Goal: Communication & Community: Answer question/provide support

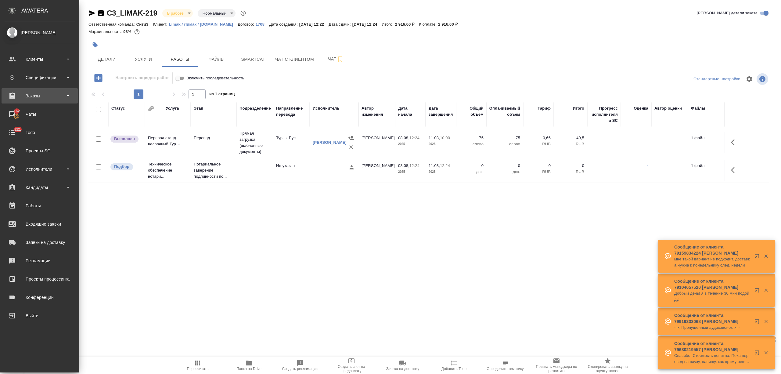
click at [44, 98] on div "Заказы" at bounding box center [40, 95] width 70 height 9
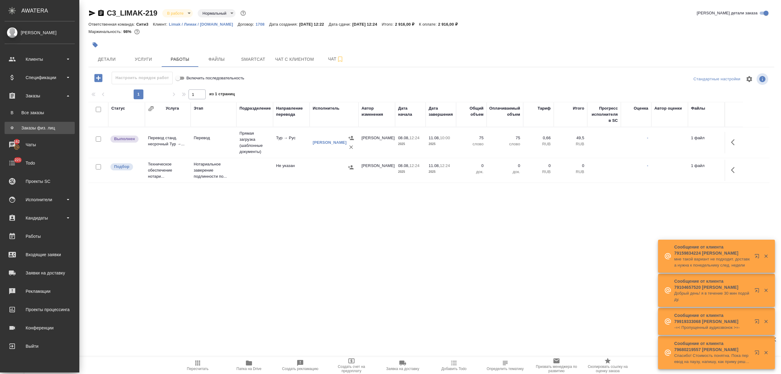
click at [45, 131] on div "Заказы физ. лиц" at bounding box center [40, 128] width 64 height 6
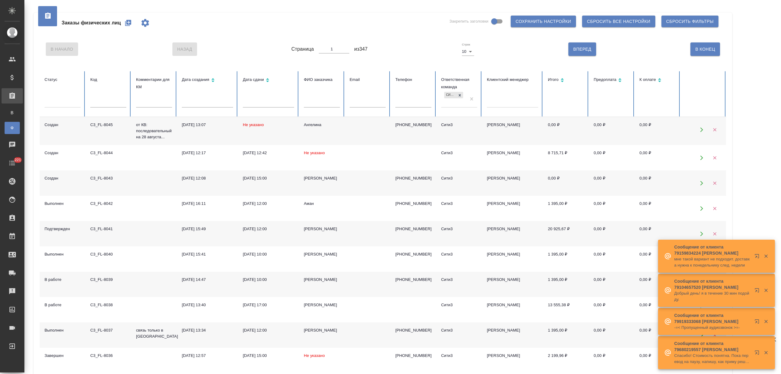
click at [113, 105] on input "text" at bounding box center [108, 103] width 36 height 9
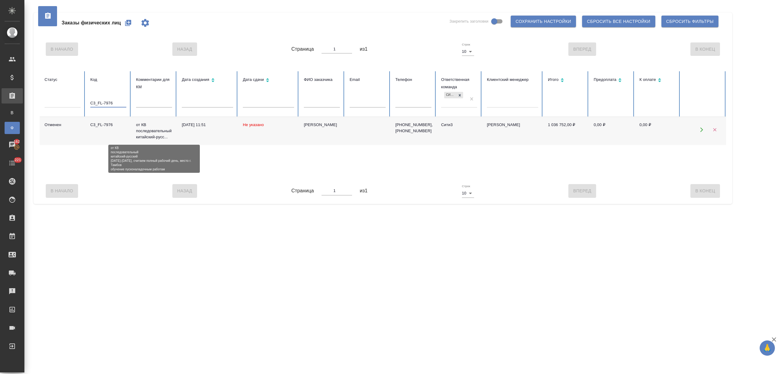
type input "C3_FL-7976"
click at [160, 133] on p "от КВ последовательный китайский-русс..." at bounding box center [154, 131] width 36 height 18
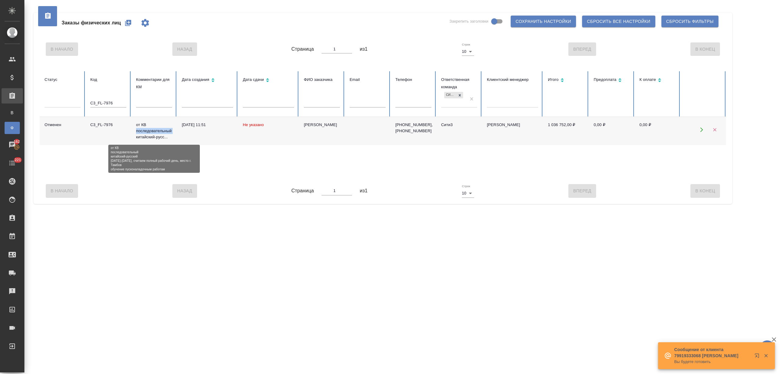
click at [160, 133] on p "от КВ последовательный китайский-русс..." at bounding box center [154, 131] width 36 height 18
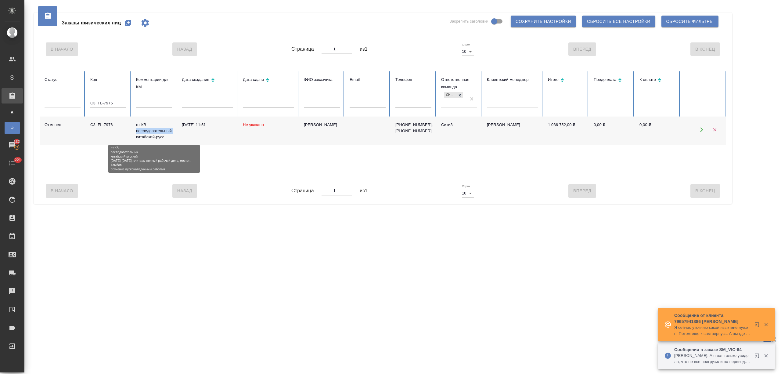
click at [161, 133] on p "от КВ последовательный китайский-русс..." at bounding box center [154, 131] width 36 height 18
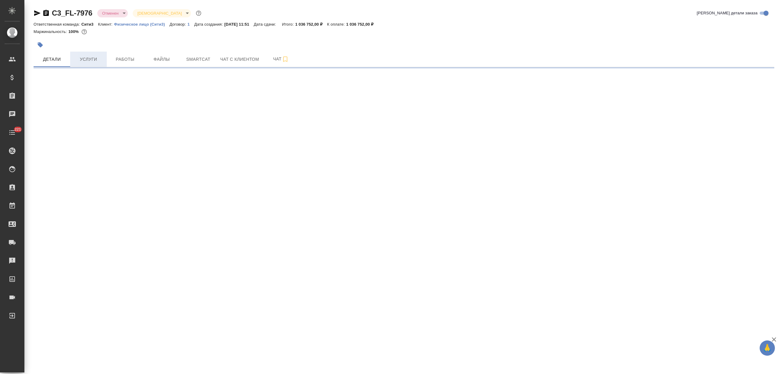
click at [89, 58] on span "Услуги" at bounding box center [88, 59] width 29 height 8
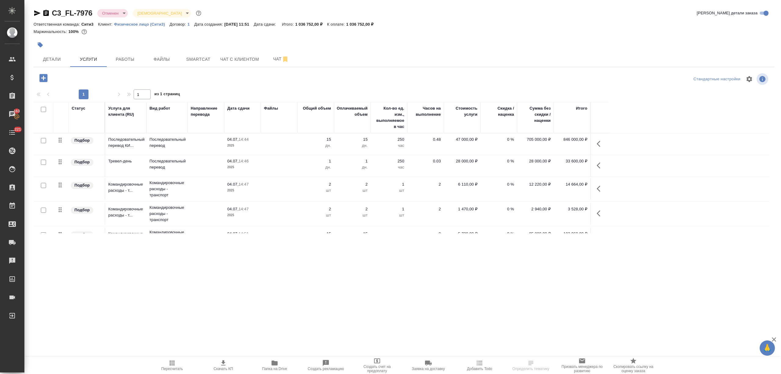
click at [257, 149] on td "04.07, 14:44 2025" at bounding box center [242, 143] width 37 height 21
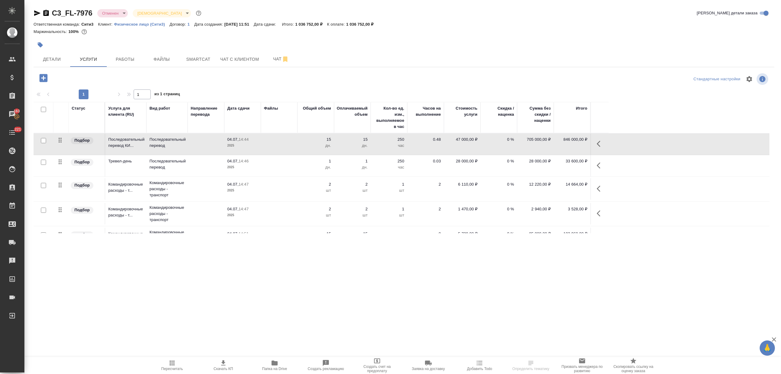
click at [257, 149] on td "04.07, 14:44 2025" at bounding box center [242, 143] width 37 height 21
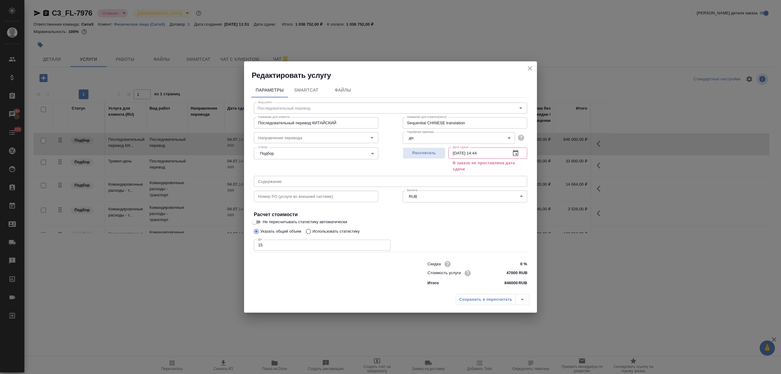
click at [529, 68] on icon "close" at bounding box center [530, 68] width 4 height 4
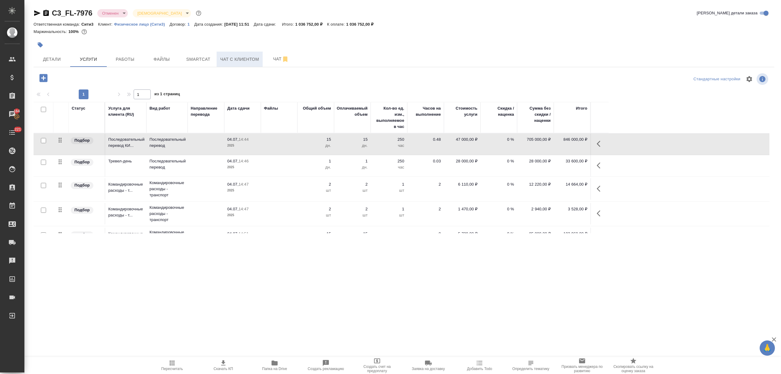
click at [252, 59] on span "Чат с клиентом" at bounding box center [239, 59] width 39 height 8
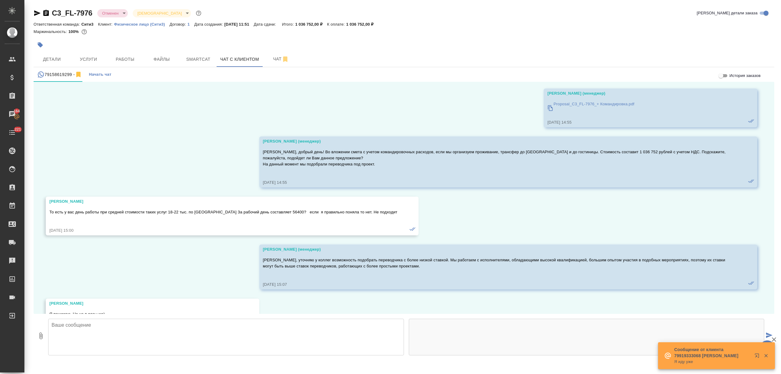
scroll to position [19, 0]
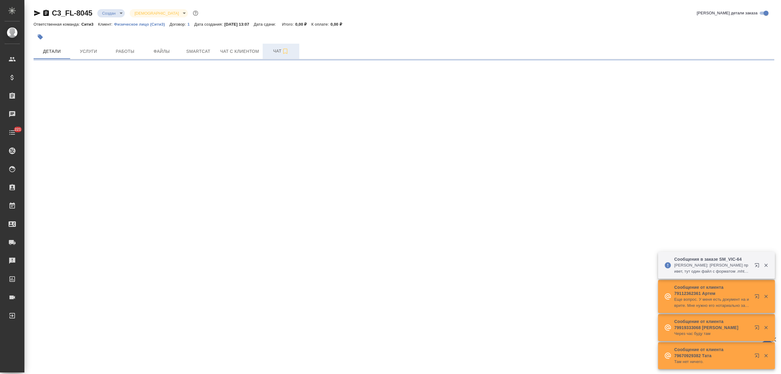
click at [274, 47] on span "Чат" at bounding box center [280, 51] width 29 height 8
click at [57, 335] on textarea at bounding box center [411, 328] width 726 height 21
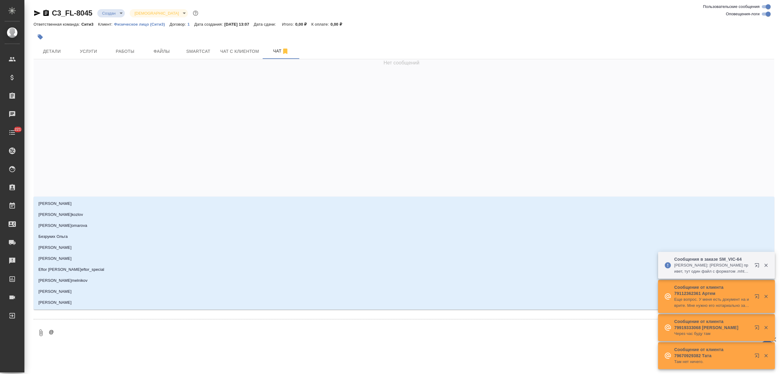
type textarea "@a"
type input "a"
type textarea "@"
type textarea "@ф"
type input "ф"
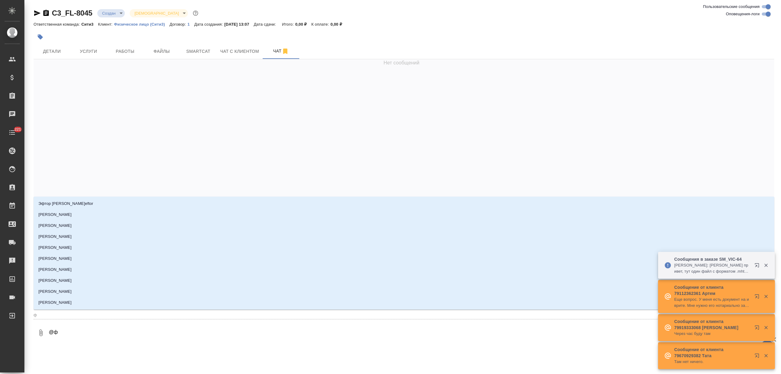
type textarea "@фе"
type input "фе"
type textarea "@фед"
type input "фед"
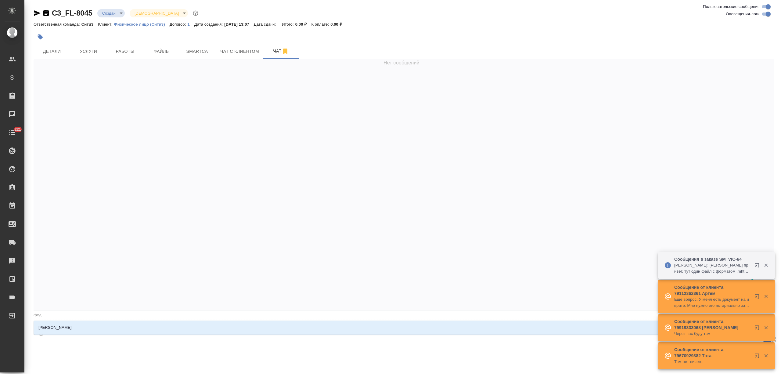
type textarea "@федо"
type input "федо"
click at [62, 326] on p "[PERSON_NAME]" at bounding box center [54, 327] width 33 height 6
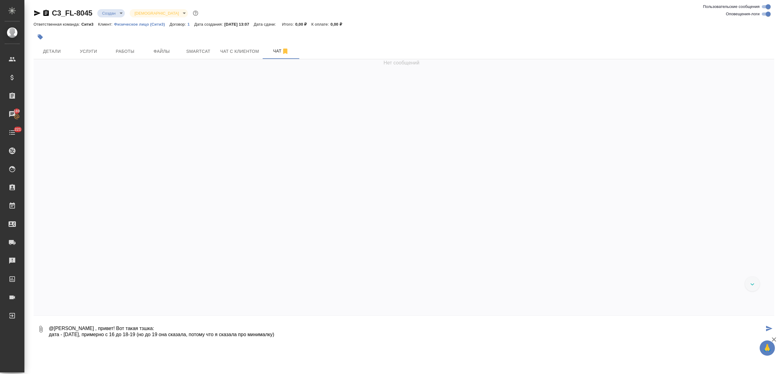
type textarea "@[PERSON_NAME] , привет! Вот такая тзшка: дата - [DATE], примерно с 16 до 18-19…"
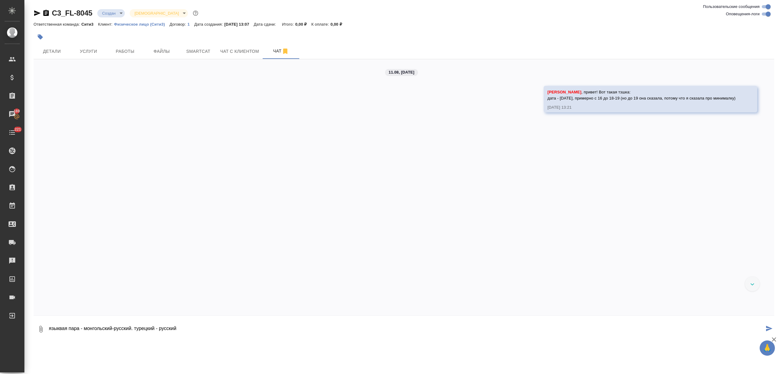
type textarea "языквая пара - монгольский-русский. турецкий - русский"
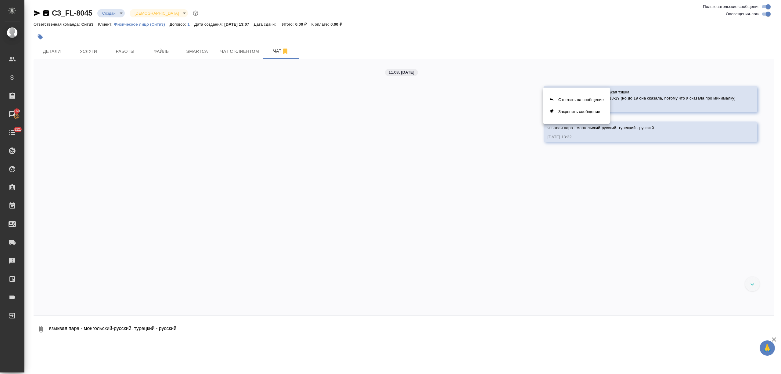
click at [145, 336] on div at bounding box center [390, 187] width 781 height 374
click at [126, 328] on textarea "языквая пара - монгольский-русский. турецкий - русский" at bounding box center [411, 328] width 726 height 21
type textarea "адрес - [GEOGRAPHIC_DATA], мероприятие очное"
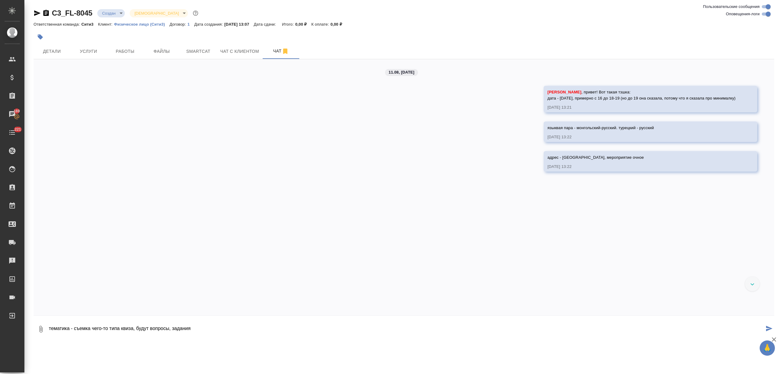
type textarea "тематика - съемка чего-то типа квиза, будут вопросы, задания"
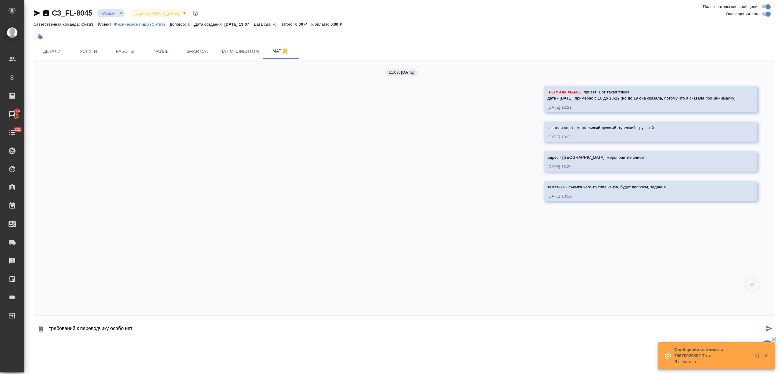
type textarea "требований к переводчику особо нет"
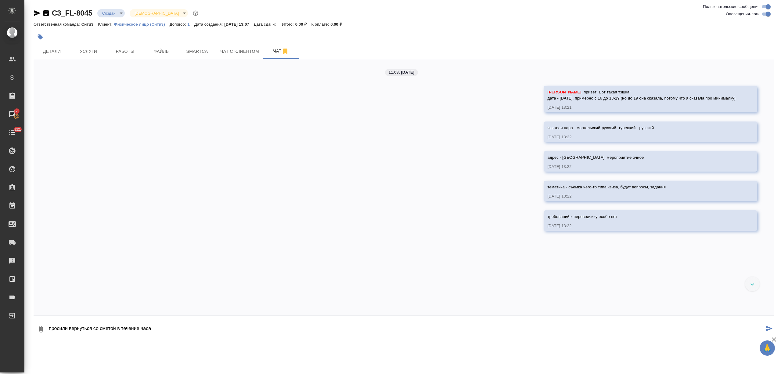
type textarea "просили вернуться со сметой в течение часа"
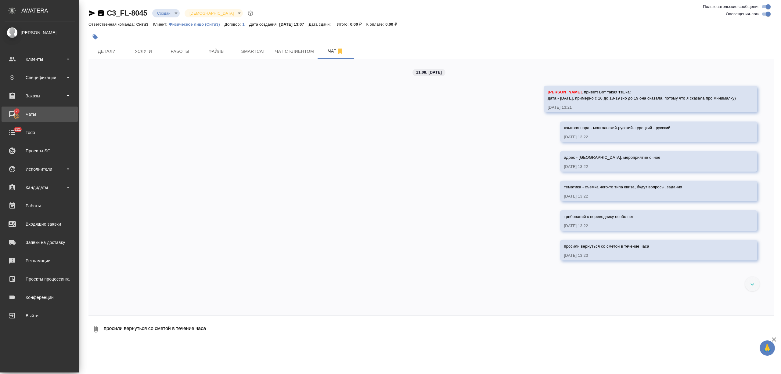
click at [37, 114] on div "Чаты" at bounding box center [40, 113] width 70 height 9
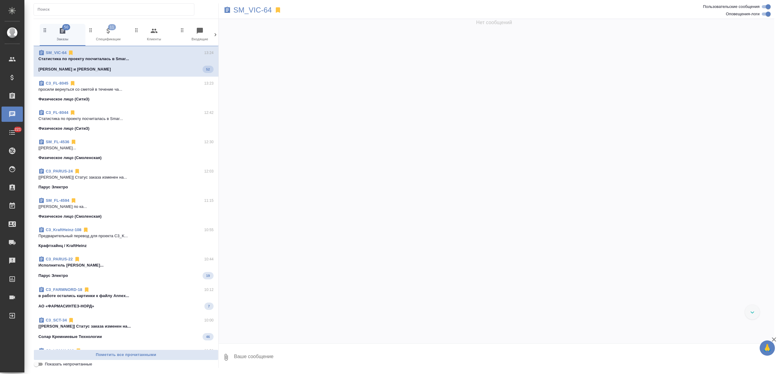
click at [212, 37] on icon at bounding box center [215, 35] width 6 height 6
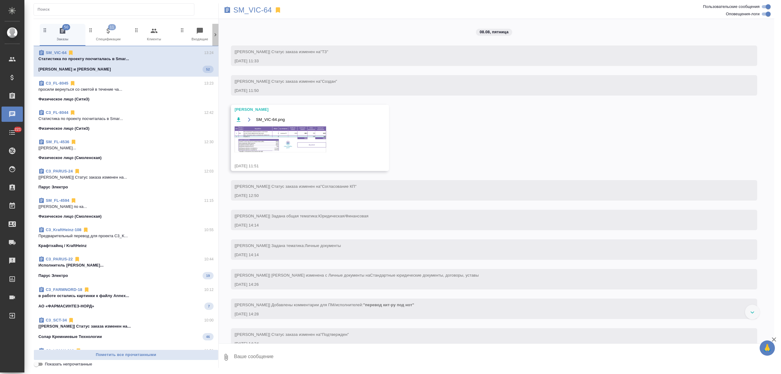
scroll to position [0, 199]
click at [212, 37] on icon at bounding box center [215, 35] width 6 height 6
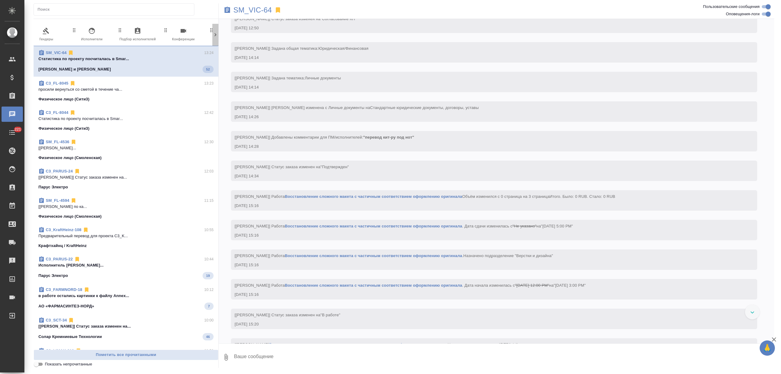
click at [212, 37] on icon at bounding box center [215, 35] width 6 height 6
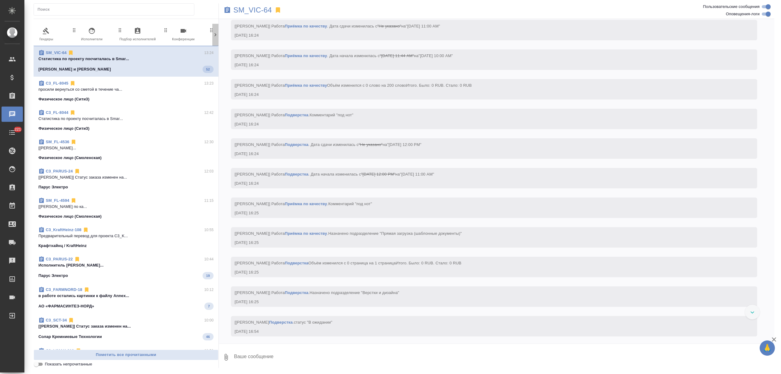
scroll to position [0, 239]
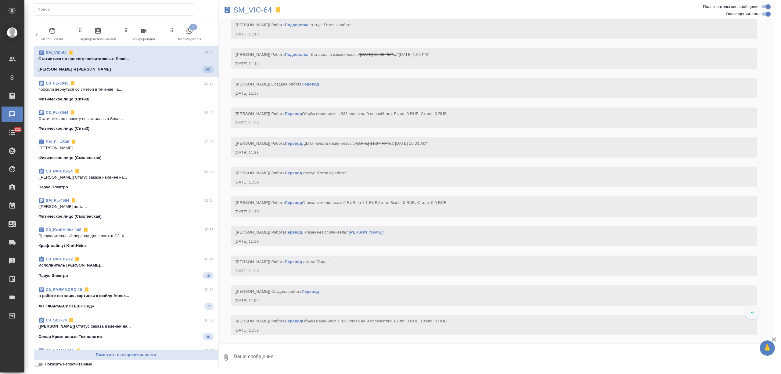
click at [212, 37] on div "50 Заказы 11 Спецификации 0 Клиенты 0 Входящие 0 Тендеры 0 Исполнители 0 Подбор…" at bounding box center [126, 35] width 185 height 22
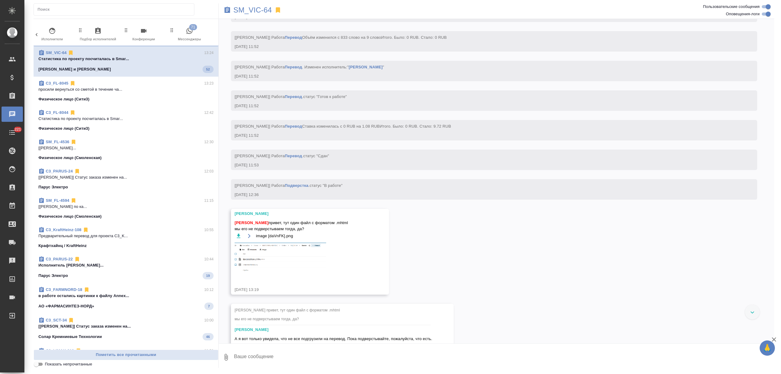
click at [212, 37] on div "50 Заказы 11 Спецификации 0 Клиенты 0 Входящие 0 Тендеры 0 Исполнители 0 Подбор…" at bounding box center [126, 35] width 185 height 22
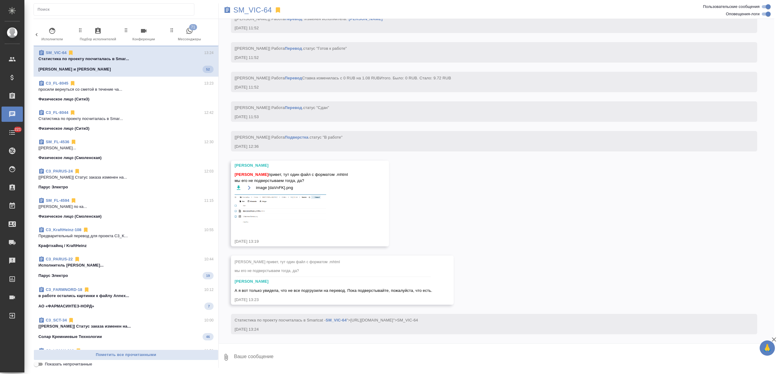
click at [187, 35] on span "71 Мессенджеры" at bounding box center [189, 34] width 41 height 15
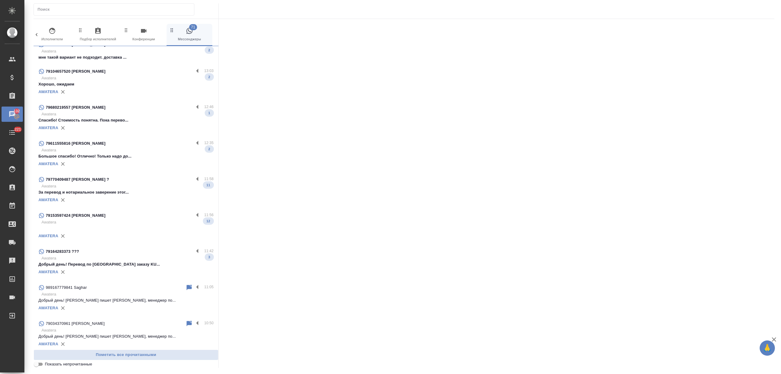
scroll to position [122, 0]
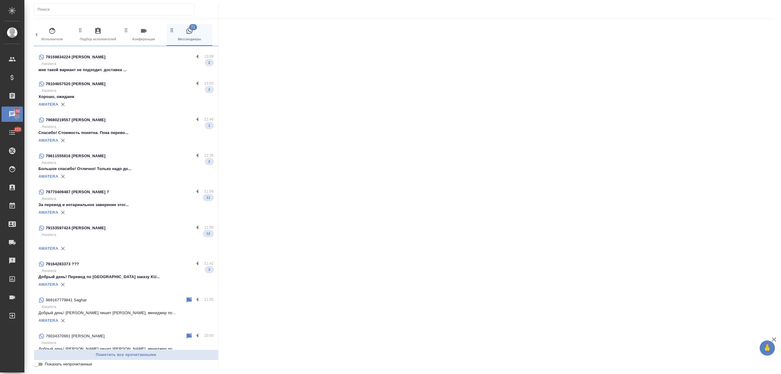
click at [137, 131] on p "Спасибо! Стоимость понятна. Пока перево..." at bounding box center [125, 133] width 175 height 6
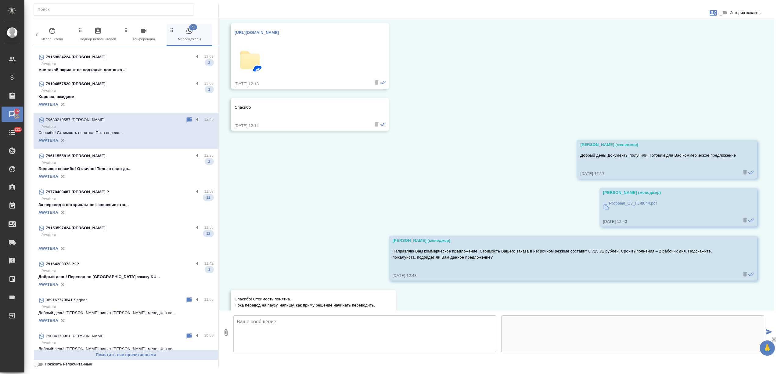
scroll to position [97, 0]
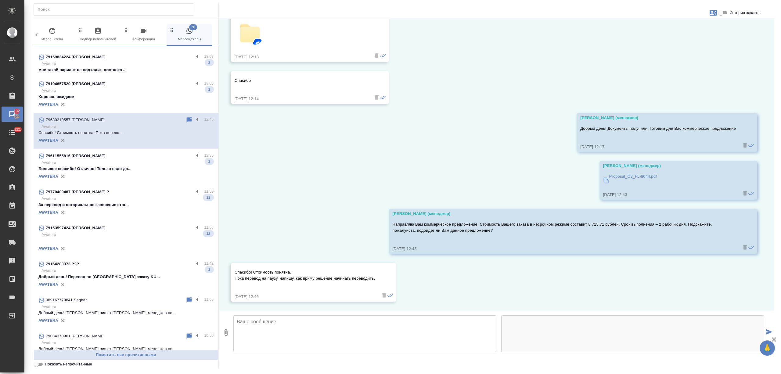
click at [284, 322] on textarea at bounding box center [364, 333] width 263 height 37
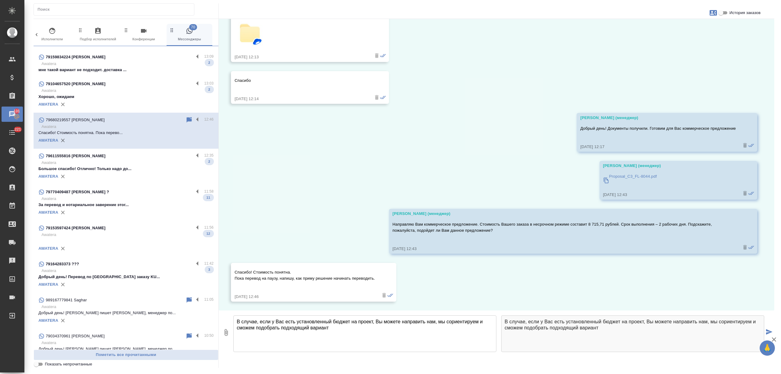
click at [350, 319] on textarea "В случае, если у Вас есть установленный бюджет на проект, Вы можете направить н…" at bounding box center [364, 333] width 263 height 37
click at [374, 326] on textarea "В случае, если у Вас есть установленный бюджет или срок на проект, Вы можете на…" at bounding box center [364, 333] width 263 height 37
type textarea "В случае, если у Вас есть установленный бюджет или срок на проект, Вы можете на…"
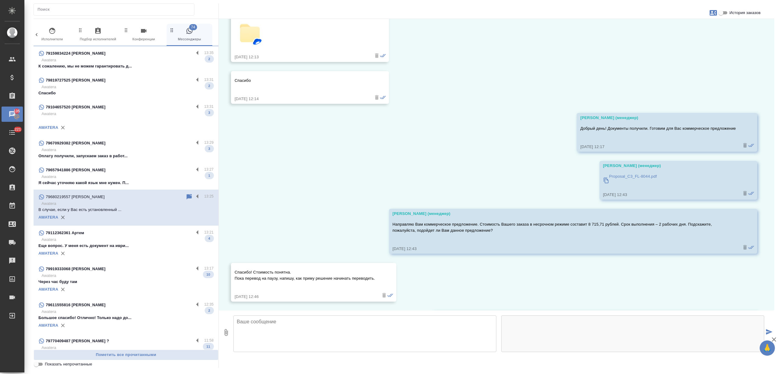
scroll to position [145, 0]
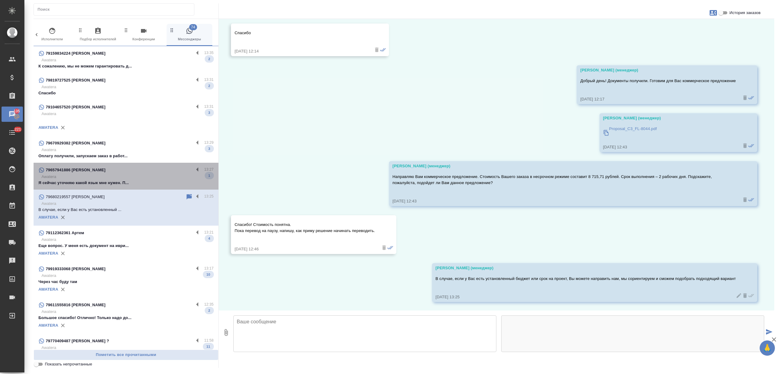
click at [144, 176] on p "Awatera" at bounding box center [127, 176] width 172 height 6
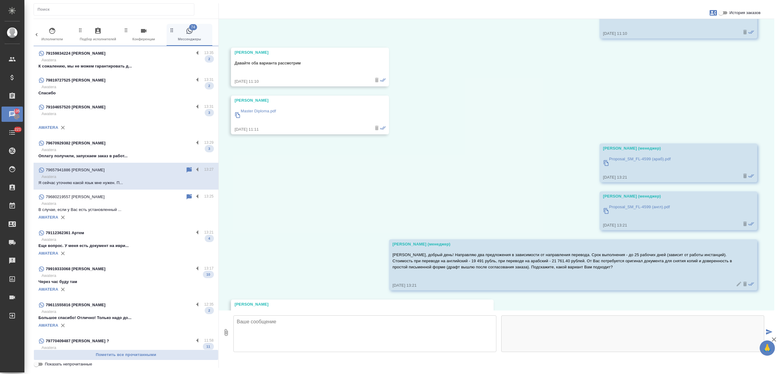
scroll to position [190, 0]
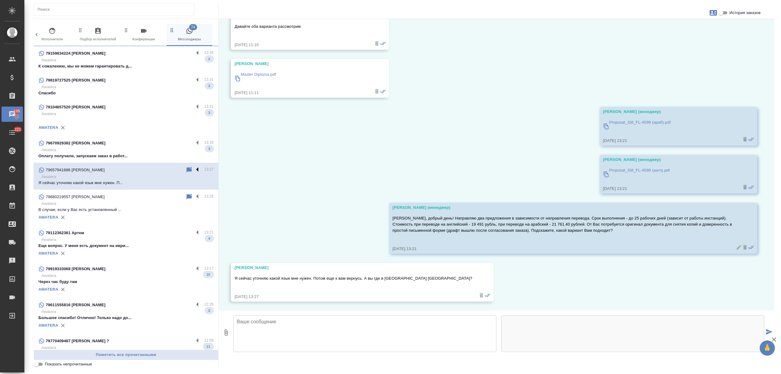
click at [194, 167] on label at bounding box center [199, 169] width 10 height 7
click at [0, 0] on input "checkbox" at bounding box center [0, 0] width 0 height 0
click at [163, 170] on icon at bounding box center [165, 169] width 4 height 5
click at [160, 148] on p "Awatera" at bounding box center [127, 150] width 172 height 6
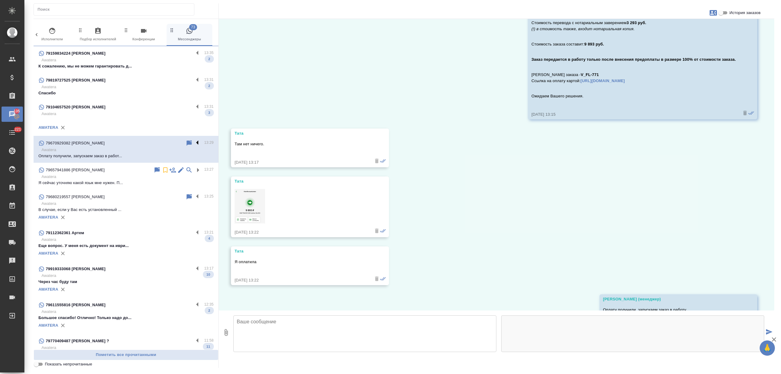
scroll to position [537, 0]
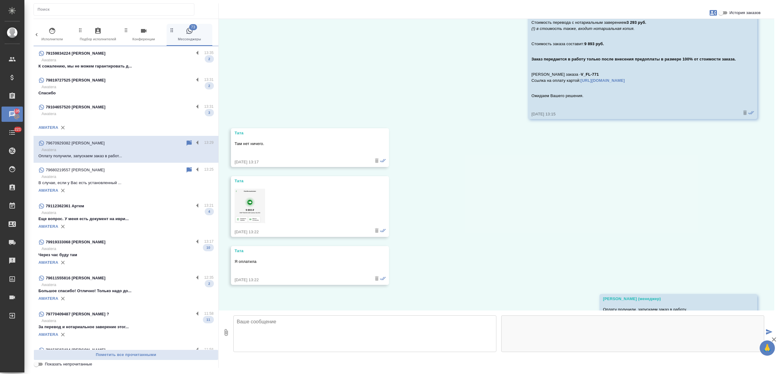
click at [187, 141] on div at bounding box center [194, 142] width 19 height 7
click at [194, 141] on label at bounding box center [199, 142] width 10 height 7
click at [0, 0] on input "checkbox" at bounding box center [0, 0] width 0 height 0
click at [162, 140] on icon at bounding box center [165, 142] width 7 height 7
click at [161, 109] on div "79104657520 Сергей" at bounding box center [115, 106] width 155 height 7
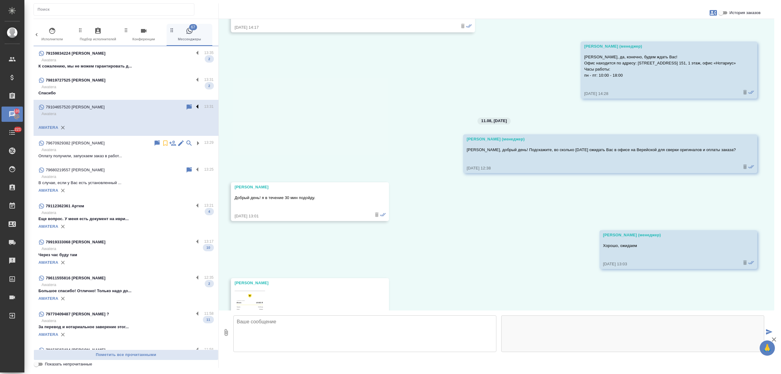
scroll to position [786, 0]
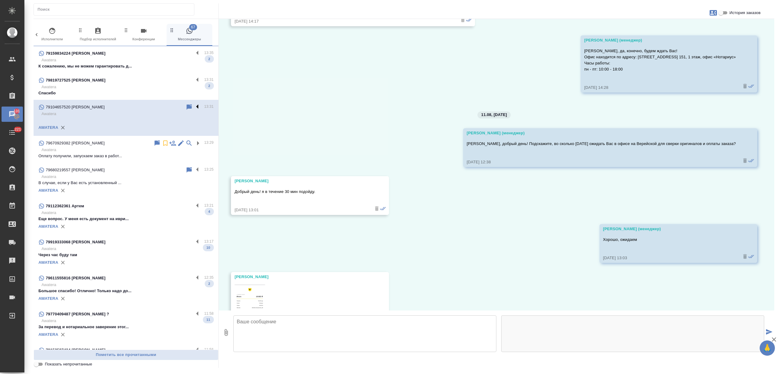
click at [194, 106] on label at bounding box center [199, 106] width 10 height 7
click at [0, 0] on input "checkbox" at bounding box center [0, 0] width 0 height 0
click at [171, 108] on icon at bounding box center [173, 106] width 4 height 5
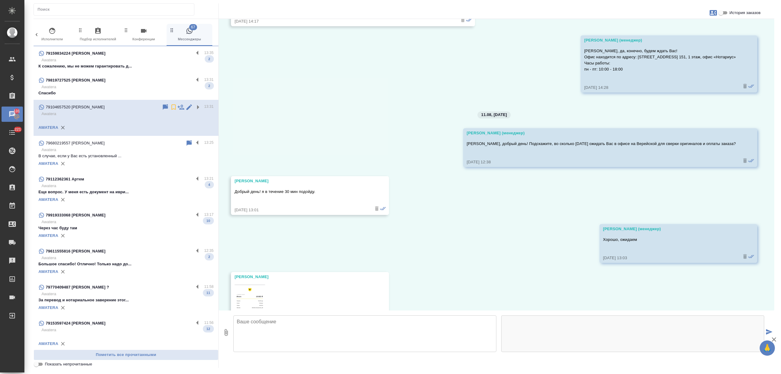
click at [158, 84] on div "79819727525 Рыжов Егор" at bounding box center [115, 80] width 155 height 7
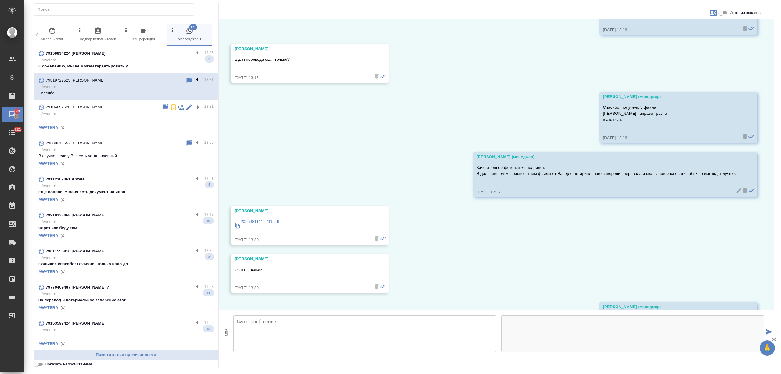
click at [194, 78] on label at bounding box center [199, 80] width 10 height 7
click at [0, 0] on input "checkbox" at bounding box center [0, 0] width 0 height 0
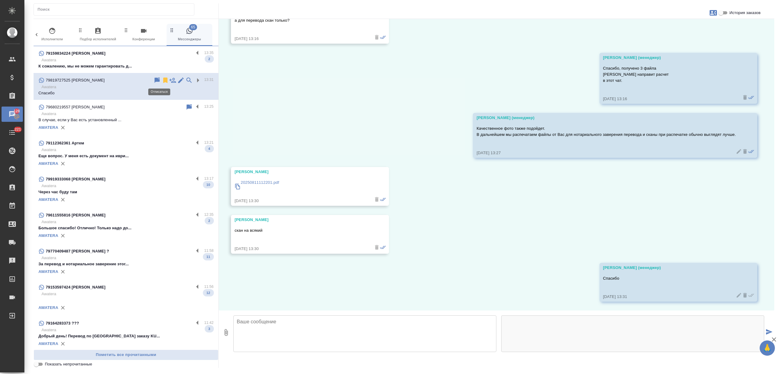
click at [162, 79] on icon at bounding box center [165, 80] width 7 height 7
click at [160, 61] on p "Awatera" at bounding box center [127, 60] width 172 height 6
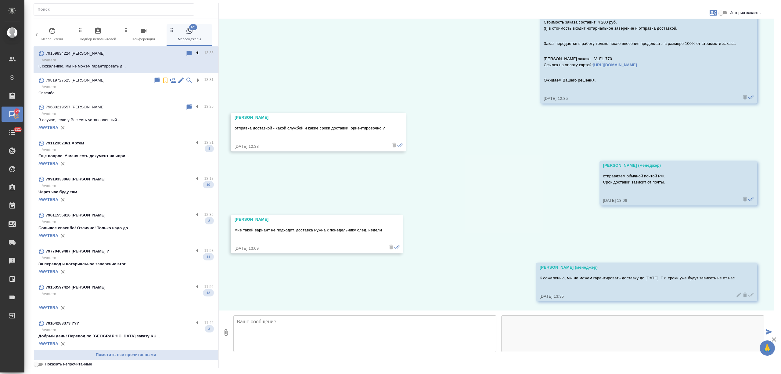
scroll to position [535, 0]
click at [194, 51] on label at bounding box center [199, 53] width 10 height 7
click at [0, 0] on input "checkbox" at bounding box center [0, 0] width 0 height 0
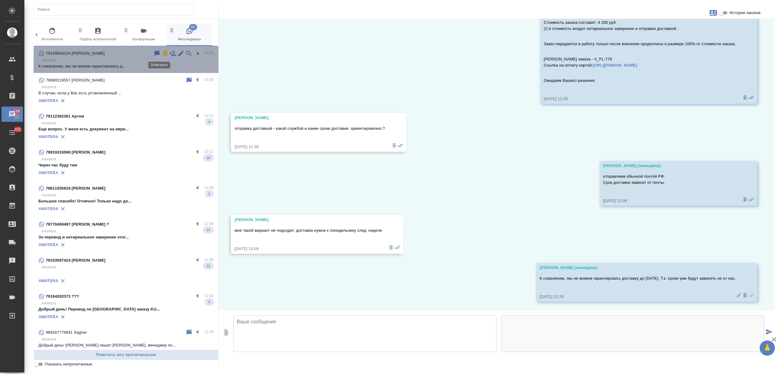
click at [163, 52] on icon at bounding box center [165, 53] width 4 height 5
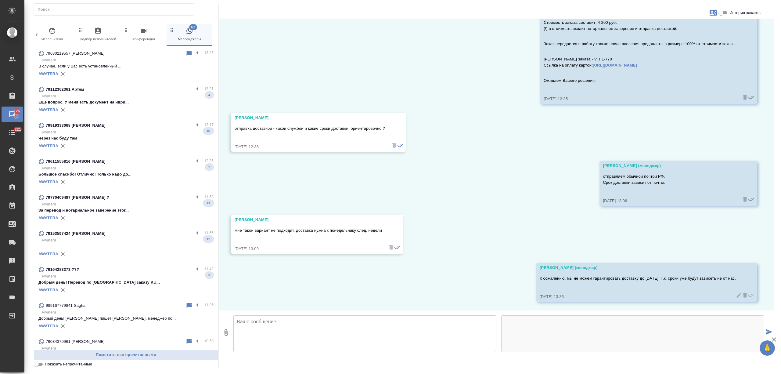
click at [137, 122] on div "79919333068 Додоева Гулиджан" at bounding box center [115, 125] width 155 height 7
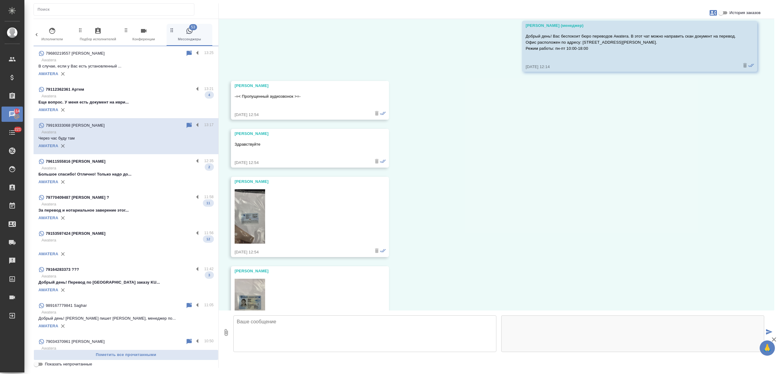
scroll to position [0, 0]
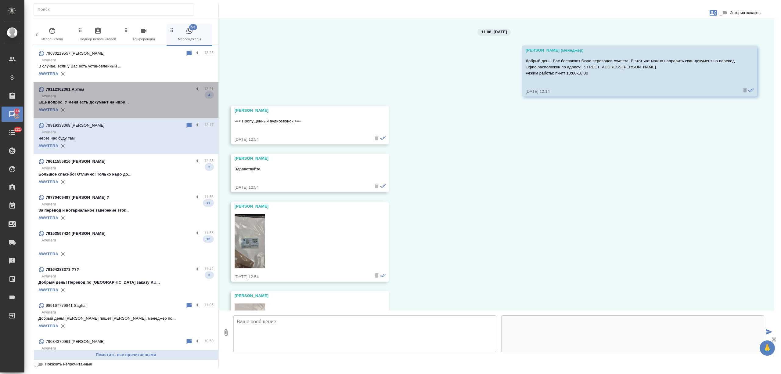
click at [133, 108] on div "AWATERA" at bounding box center [125, 109] width 175 height 9
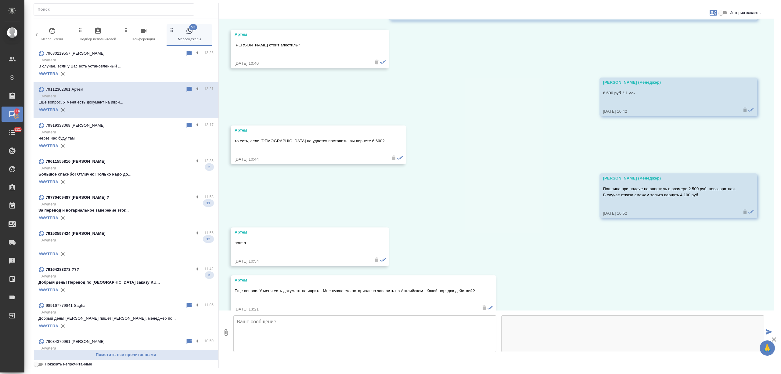
scroll to position [336, 0]
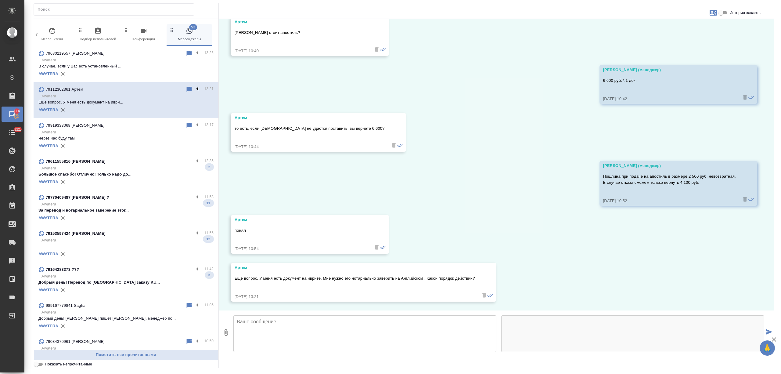
click at [194, 87] on label at bounding box center [199, 89] width 10 height 7
click at [0, 0] on input "checkbox" at bounding box center [0, 0] width 0 height 0
click at [171, 87] on icon at bounding box center [173, 89] width 4 height 5
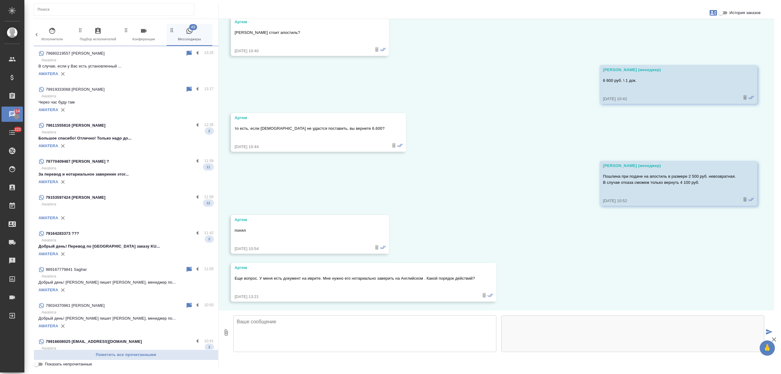
click at [151, 131] on p "Awatera" at bounding box center [127, 132] width 172 height 6
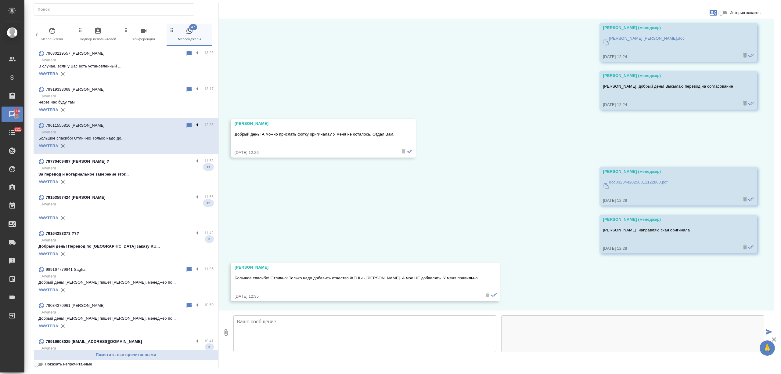
scroll to position [160, 0]
click at [194, 125] on label at bounding box center [199, 125] width 10 height 7
click at [0, 0] on input "checkbox" at bounding box center [0, 0] width 0 height 0
click at [171, 125] on icon at bounding box center [173, 125] width 4 height 5
click at [165, 173] on p "За перевод и нотариальное заверение этог..." at bounding box center [125, 174] width 175 height 6
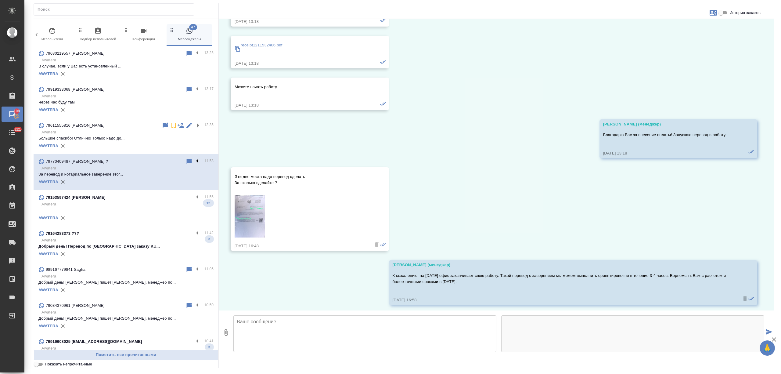
scroll to position [752, 0]
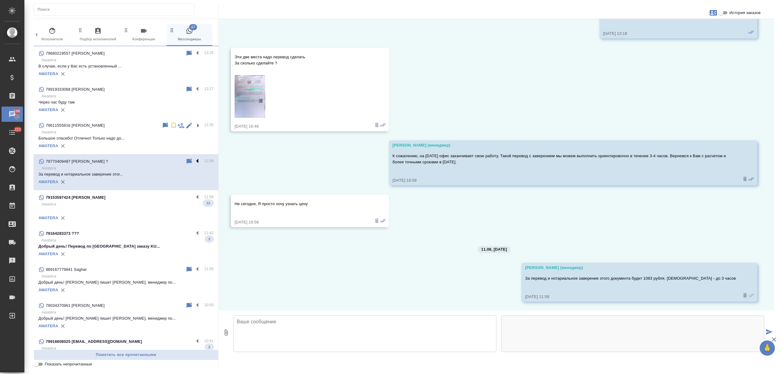
click at [194, 159] on label at bounding box center [199, 161] width 10 height 7
click at [0, 0] on input "checkbox" at bounding box center [0, 0] width 0 height 0
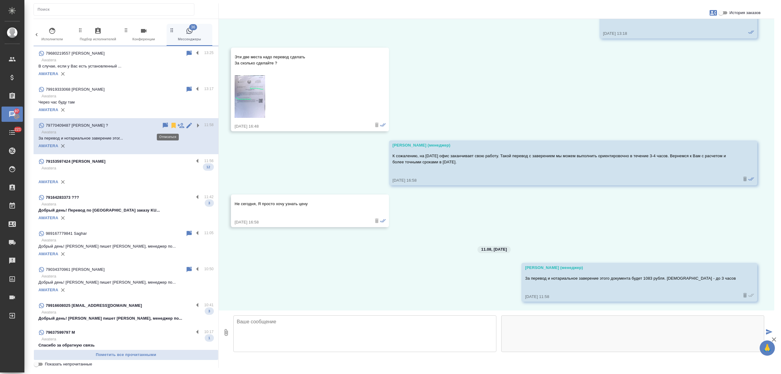
click at [171, 123] on icon at bounding box center [173, 125] width 4 height 5
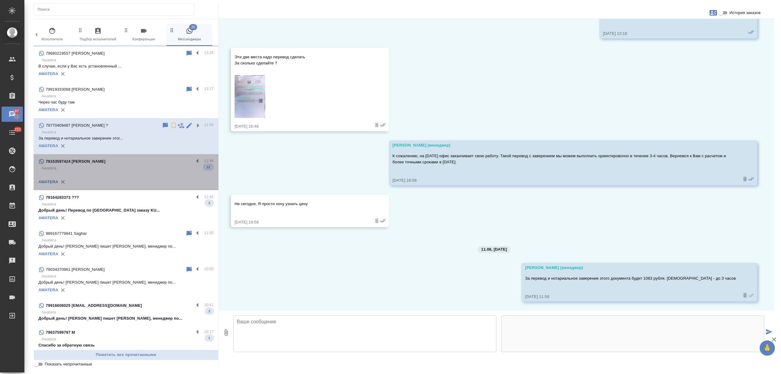
click at [150, 172] on p at bounding box center [125, 174] width 175 height 6
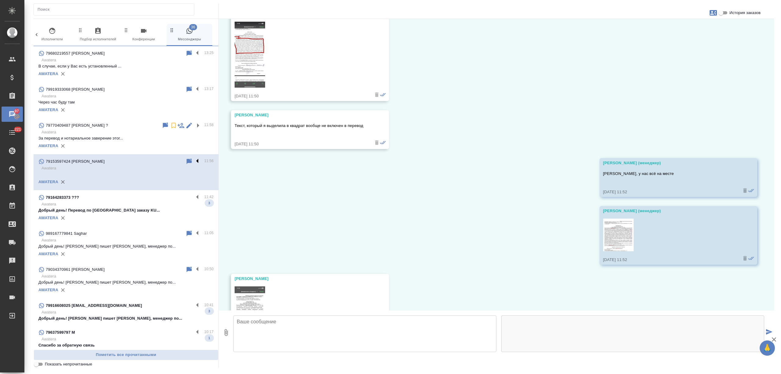
scroll to position [710, 0]
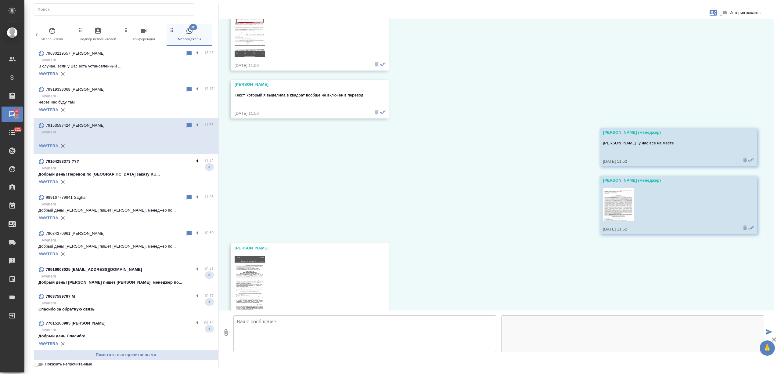
click at [194, 160] on label at bounding box center [199, 161] width 10 height 7
click at [0, 0] on input "checkbox" at bounding box center [0, 0] width 0 height 0
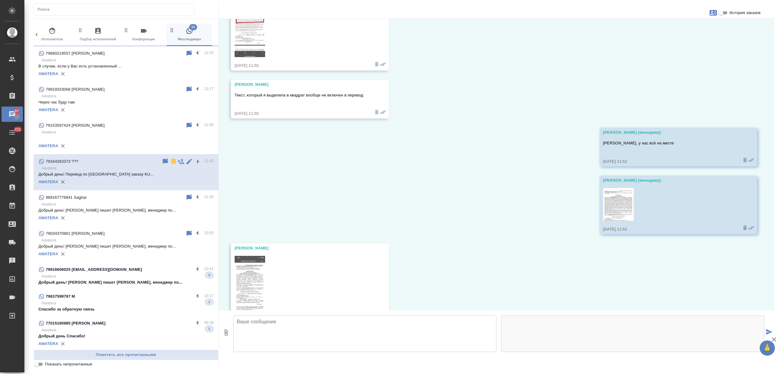
scroll to position [0, 0]
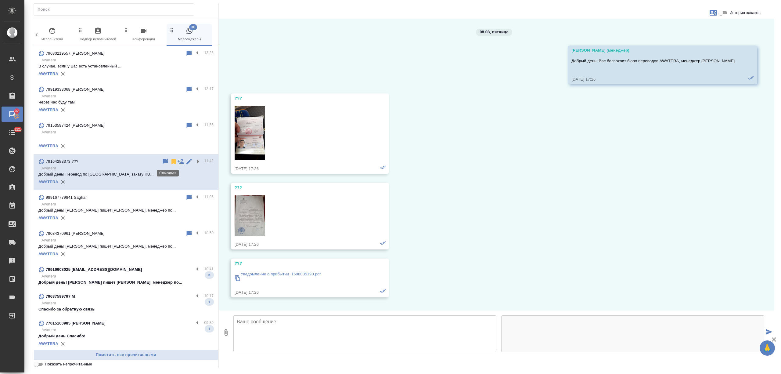
click at [171, 160] on icon at bounding box center [173, 161] width 4 height 5
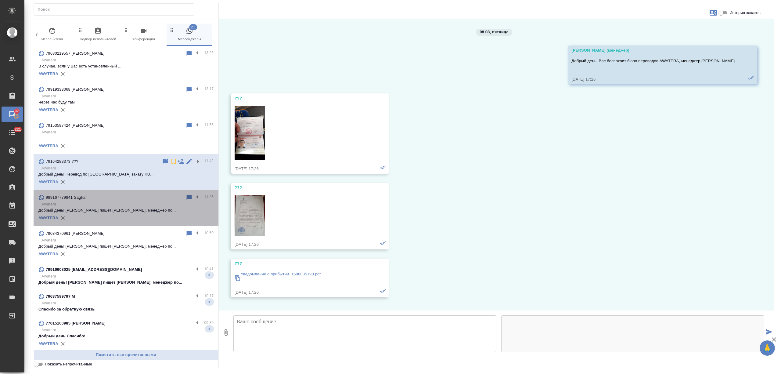
click at [152, 201] on div "989167779841 Saghar" at bounding box center [111, 197] width 147 height 7
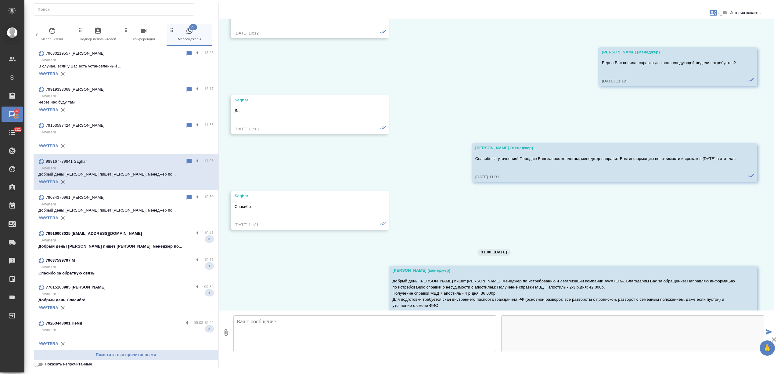
scroll to position [531, 0]
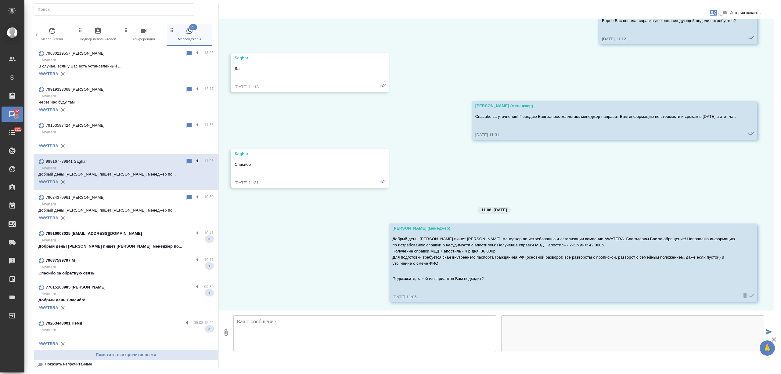
click at [194, 160] on label at bounding box center [199, 161] width 10 height 7
click at [0, 0] on input "checkbox" at bounding box center [0, 0] width 0 height 0
click at [171, 160] on icon at bounding box center [173, 161] width 4 height 5
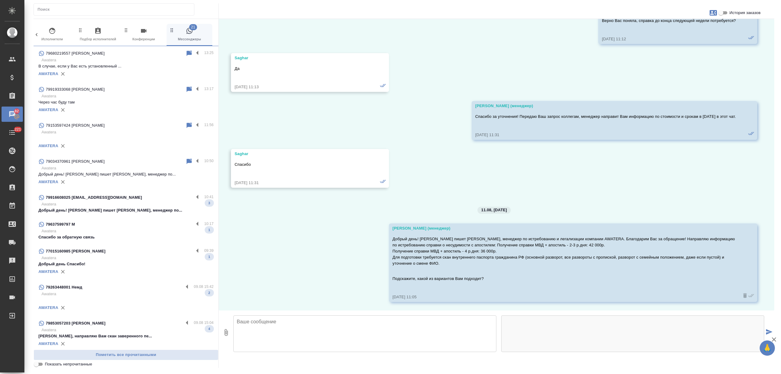
click at [140, 172] on p "Добрый день! Вам пишет Анна, менеджер по..." at bounding box center [125, 174] width 175 height 6
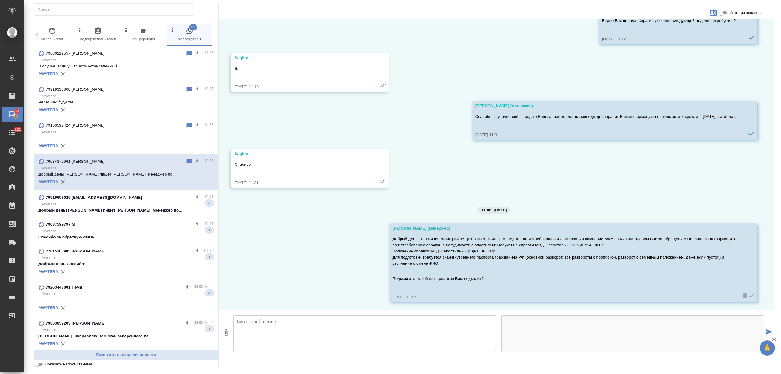
scroll to position [0, 0]
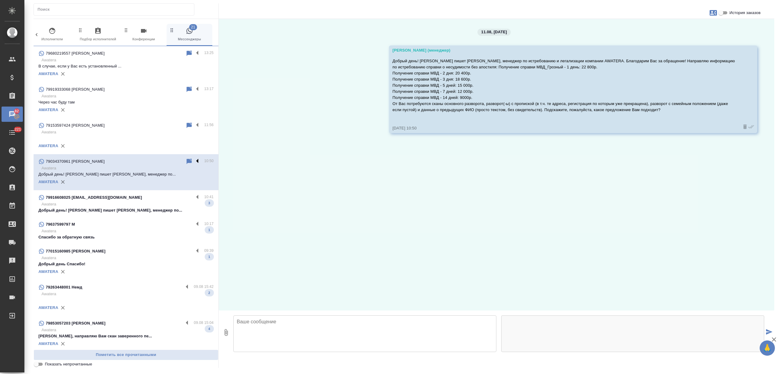
click at [194, 159] on label at bounding box center [199, 161] width 10 height 7
click at [0, 0] on input "checkbox" at bounding box center [0, 0] width 0 height 0
click at [171, 160] on icon at bounding box center [173, 161] width 4 height 5
click at [145, 228] on p "Awatera" at bounding box center [127, 231] width 172 height 6
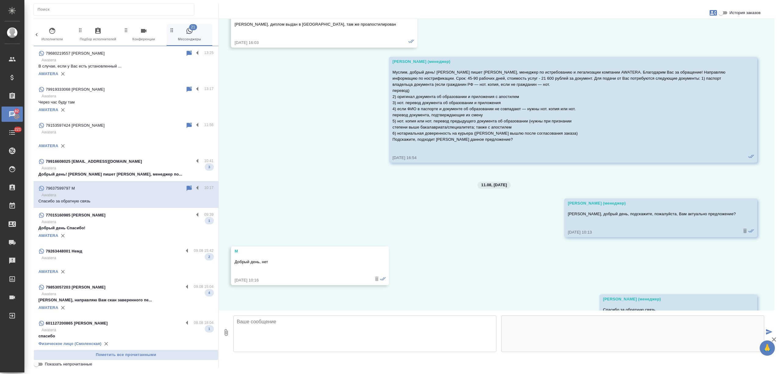
scroll to position [164, 0]
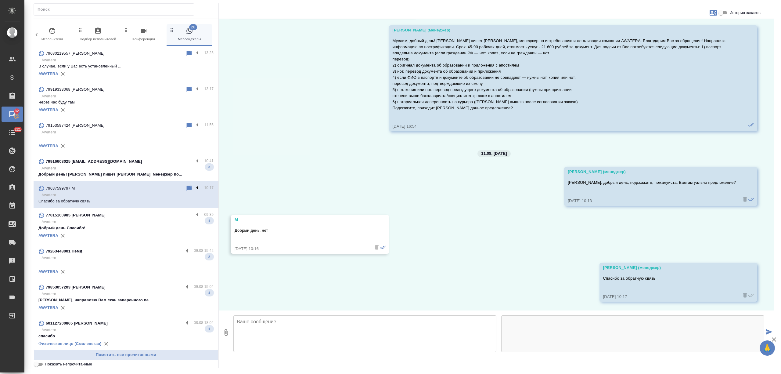
click at [194, 188] on label at bounding box center [199, 187] width 10 height 7
click at [0, 0] on input "checkbox" at bounding box center [0, 0] width 0 height 0
click at [163, 187] on icon at bounding box center [165, 187] width 4 height 5
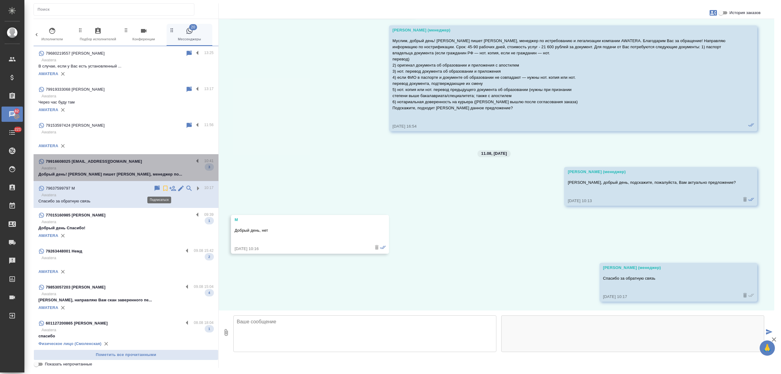
click at [156, 168] on p "Awatera" at bounding box center [127, 168] width 172 height 6
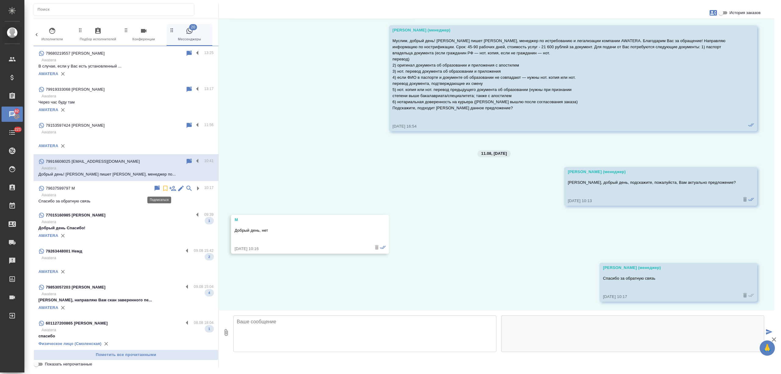
scroll to position [154, 0]
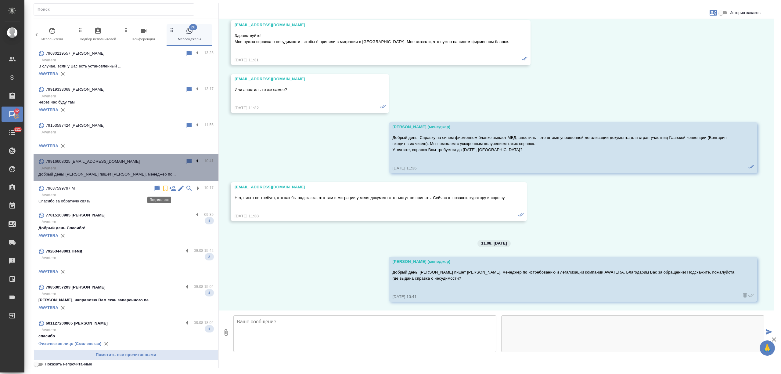
click at [194, 160] on label at bounding box center [199, 161] width 10 height 7
click at [0, 0] on input "checkbox" at bounding box center [0, 0] width 0 height 0
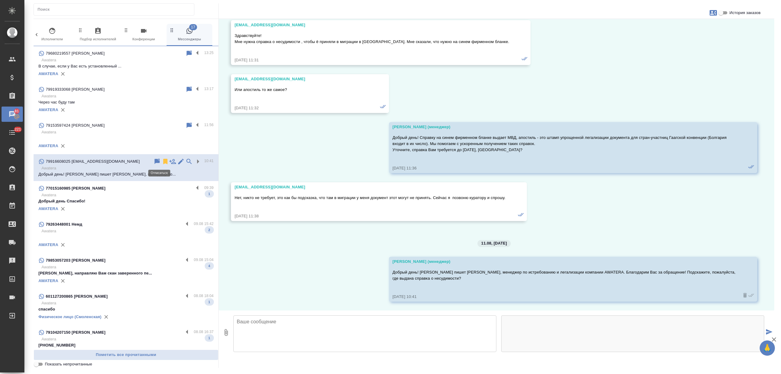
click at [163, 161] on icon at bounding box center [165, 161] width 4 height 5
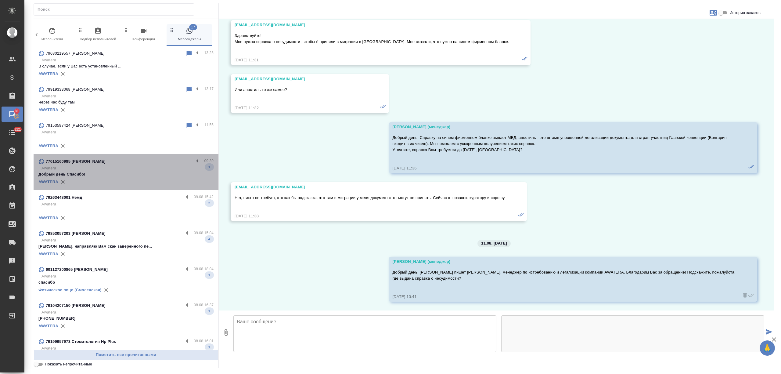
click at [143, 172] on p "Добрый день Спасибо!" at bounding box center [125, 174] width 175 height 6
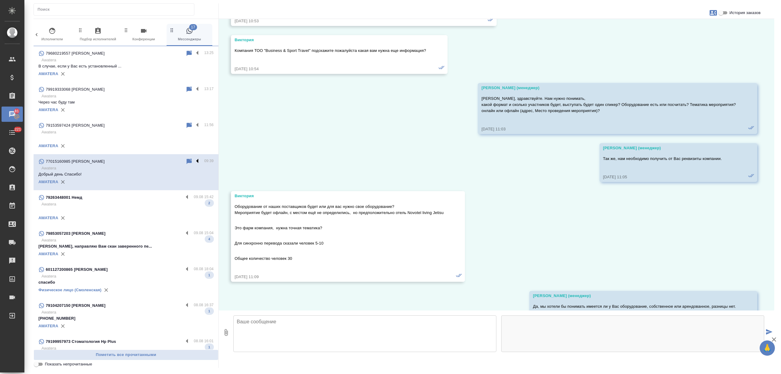
scroll to position [1164, 0]
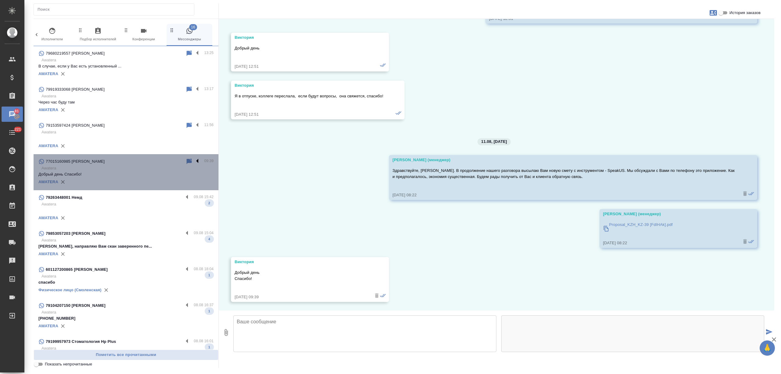
click at [194, 160] on label at bounding box center [199, 161] width 10 height 7
click at [0, 0] on input "checkbox" at bounding box center [0, 0] width 0 height 0
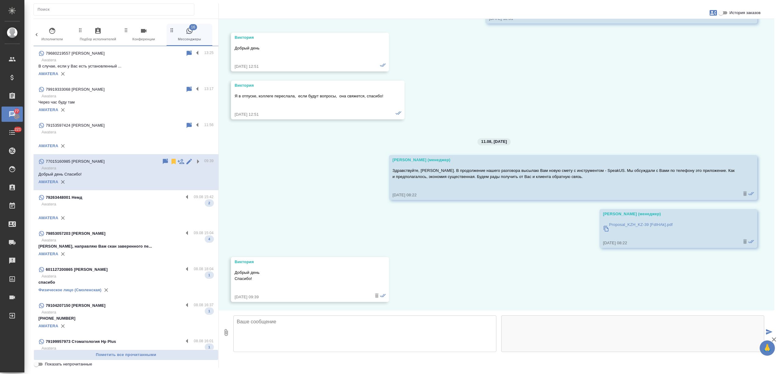
click at [171, 160] on icon at bounding box center [173, 161] width 4 height 5
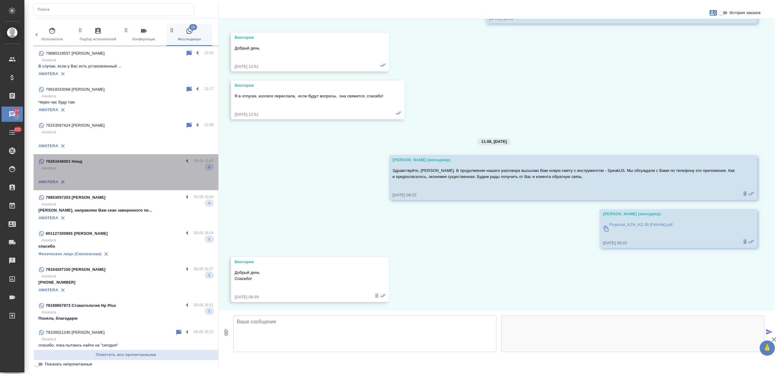
click at [134, 175] on p at bounding box center [125, 174] width 175 height 6
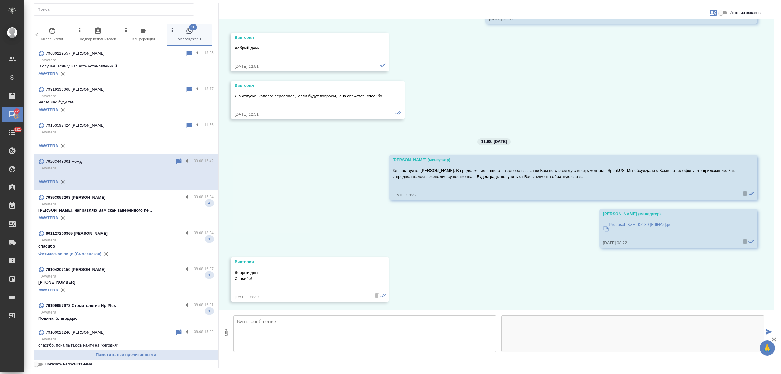
scroll to position [0, 0]
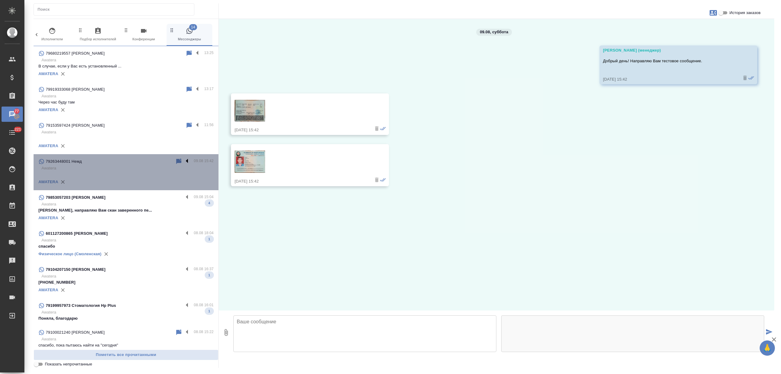
click at [183, 159] on label at bounding box center [188, 161] width 10 height 7
click at [0, 0] on input "checkbox" at bounding box center [0, 0] width 0 height 0
click at [161, 161] on icon at bounding box center [163, 161] width 4 height 5
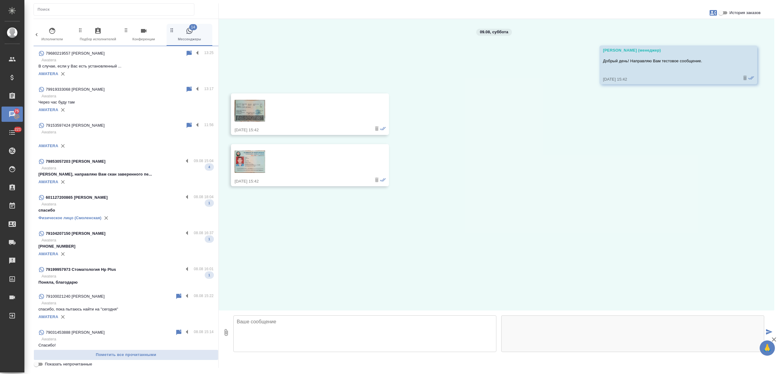
click at [141, 166] on p "Awatera" at bounding box center [127, 168] width 172 height 6
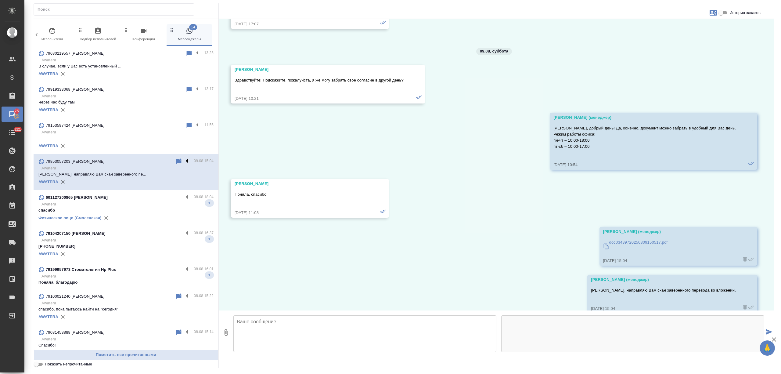
scroll to position [210, 0]
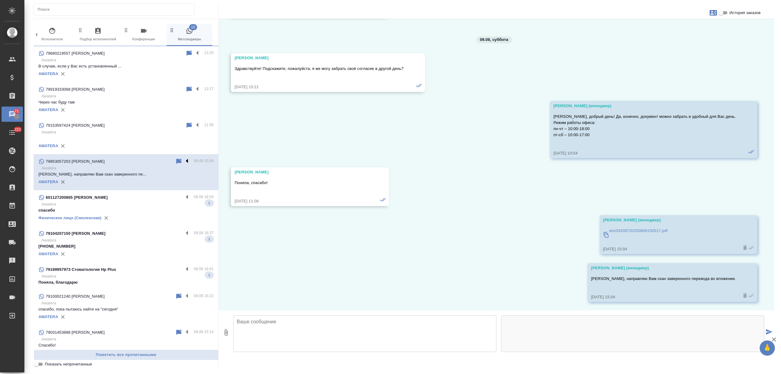
click at [183, 160] on label at bounding box center [188, 161] width 10 height 7
click at [0, 0] on input "checkbox" at bounding box center [0, 0] width 0 height 0
click at [159, 159] on icon at bounding box center [162, 161] width 7 height 7
click at [138, 199] on div "601127200865 Никита" at bounding box center [110, 197] width 145 height 7
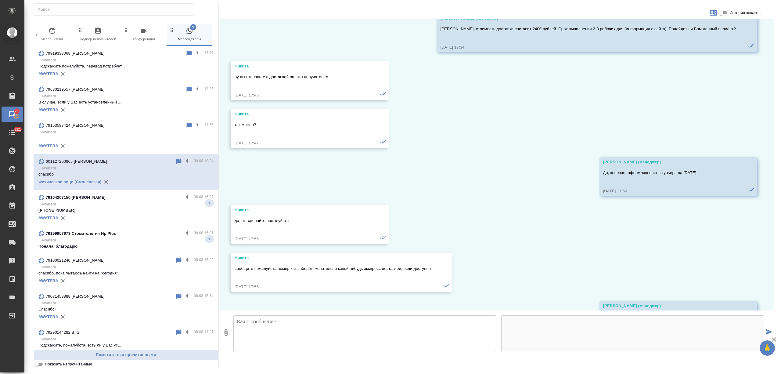
scroll to position [8466, 0]
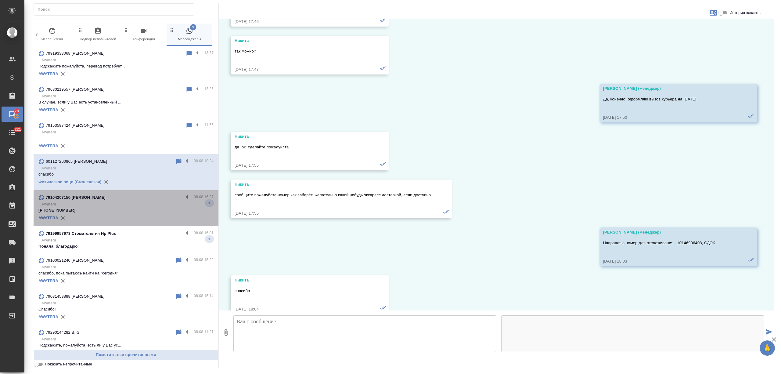
click at [148, 206] on p "Awatera" at bounding box center [127, 204] width 172 height 6
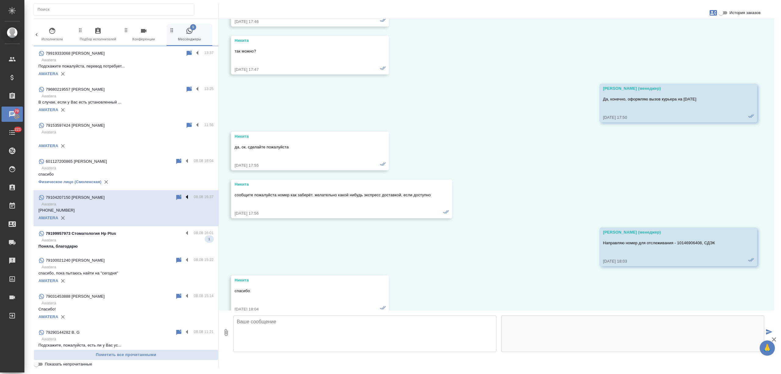
scroll to position [0, 0]
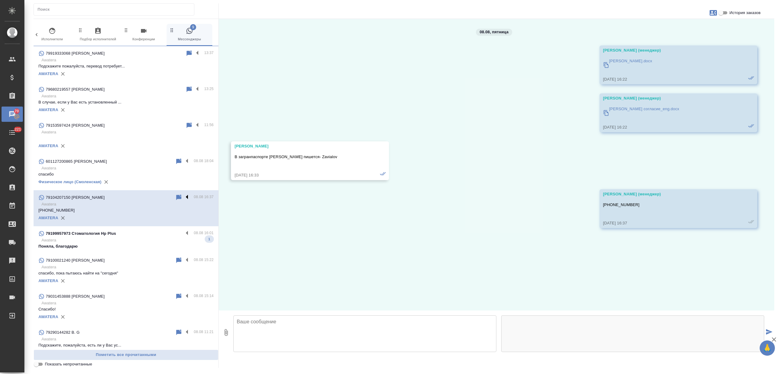
click at [183, 195] on label at bounding box center [188, 197] width 10 height 7
click at [0, 0] on input "checkbox" at bounding box center [0, 0] width 0 height 0
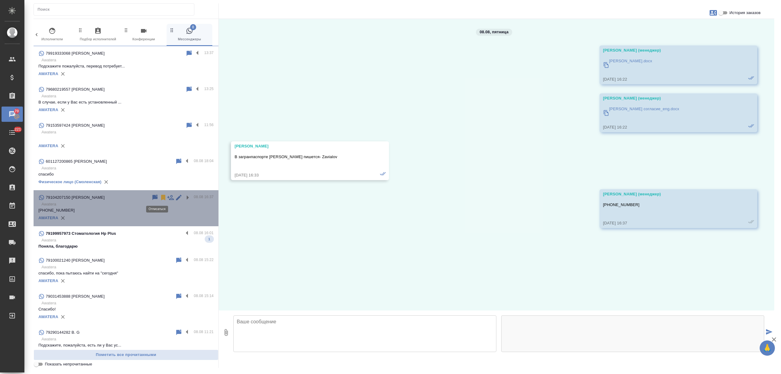
click at [161, 196] on icon at bounding box center [163, 197] width 4 height 5
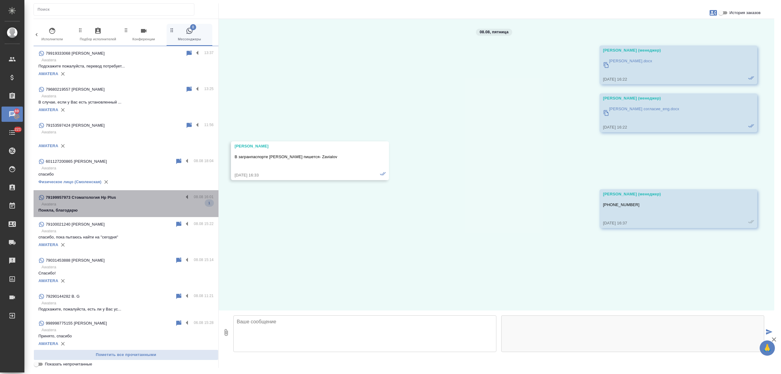
click at [133, 212] on p "Поняла, благодарю" at bounding box center [125, 210] width 175 height 6
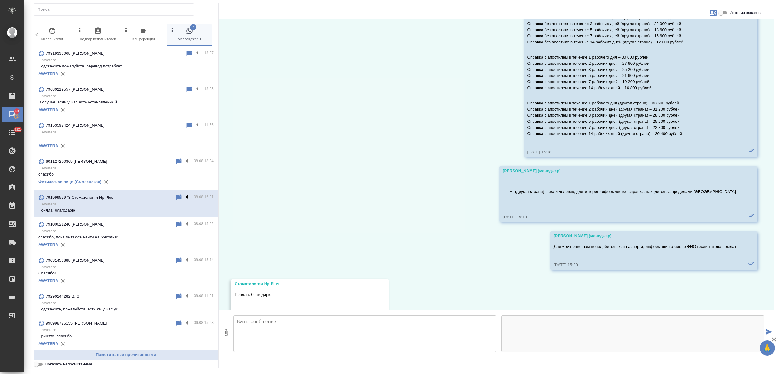
scroll to position [910, 0]
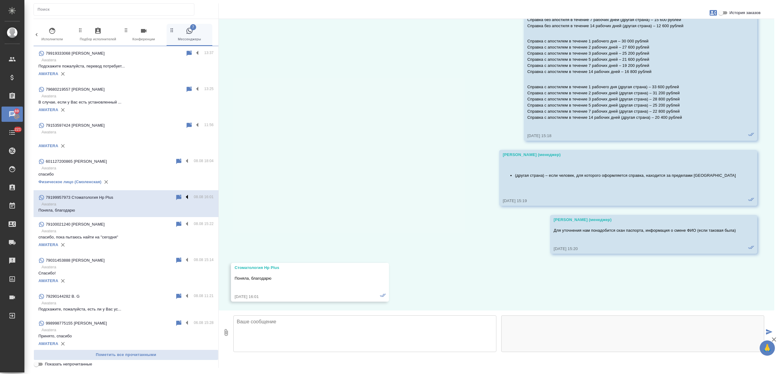
click at [183, 195] on label at bounding box center [188, 197] width 10 height 7
click at [0, 0] on input "checkbox" at bounding box center [0, 0] width 0 height 0
click at [263, 333] on textarea at bounding box center [364, 333] width 263 height 37
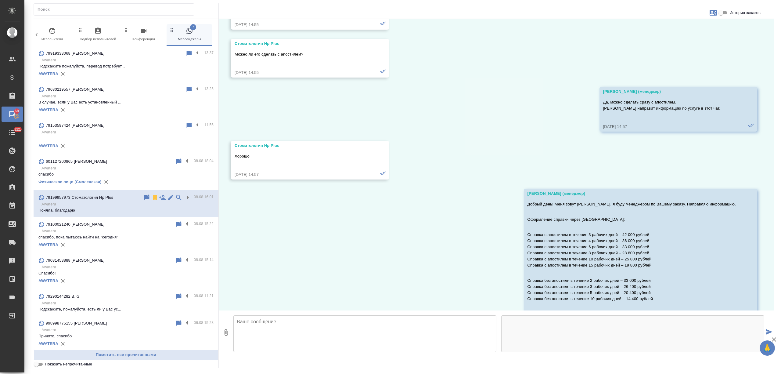
scroll to position [463, 0]
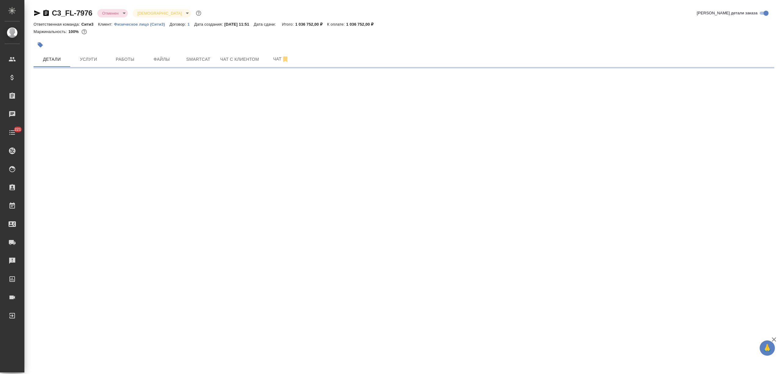
select select "RU"
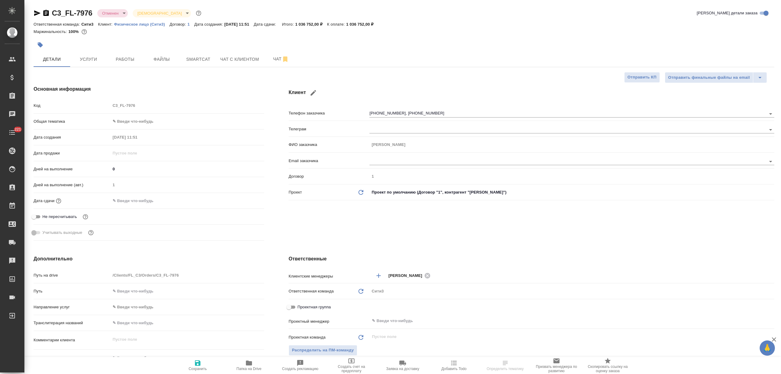
type textarea "x"
click at [75, 60] on span "Услуги" at bounding box center [88, 59] width 29 height 8
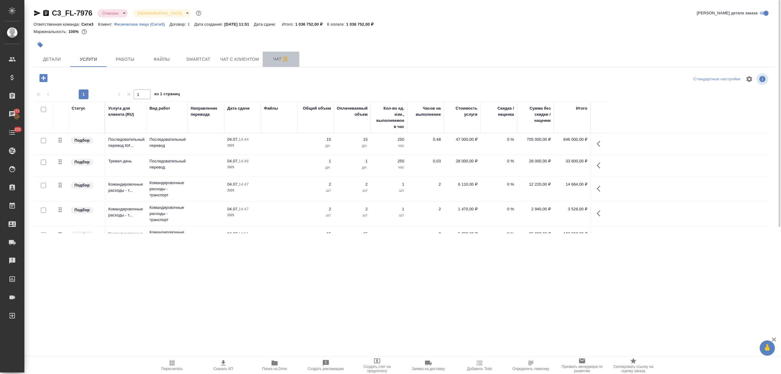
click at [265, 60] on button "Чат" at bounding box center [281, 59] width 37 height 15
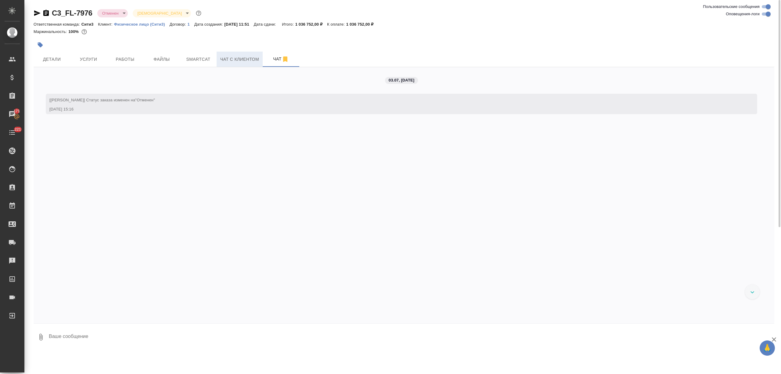
click at [247, 63] on button "Чат с клиентом" at bounding box center [239, 59] width 46 height 15
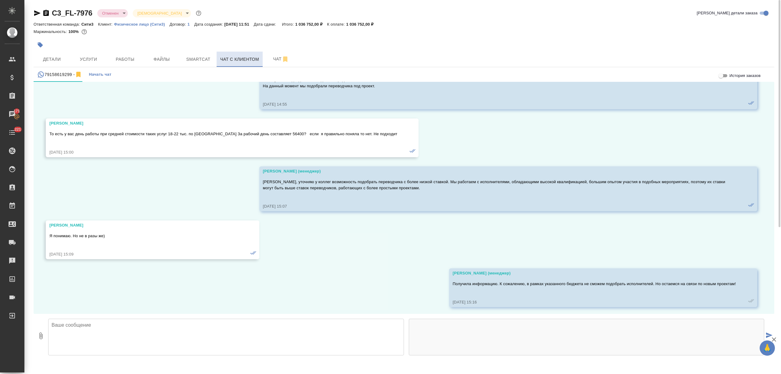
scroll to position [100, 0]
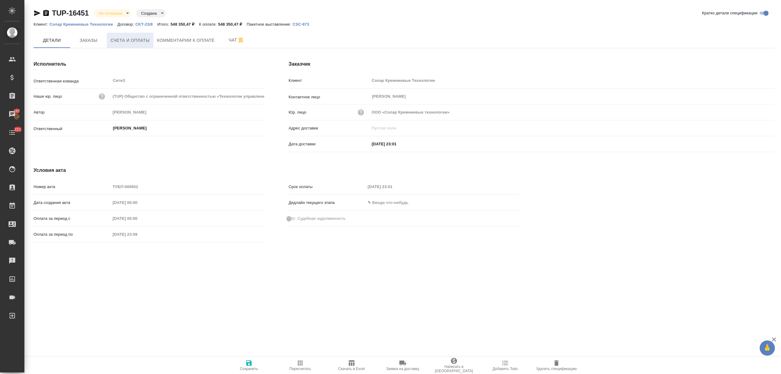
click at [127, 37] on span "Счета и оплаты" at bounding box center [129, 41] width 39 height 8
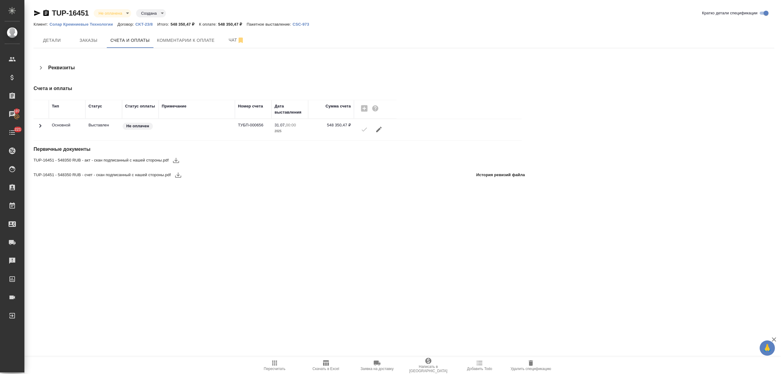
click at [173, 157] on icon "button" at bounding box center [175, 159] width 7 height 7
click at [177, 175] on icon "button" at bounding box center [178, 174] width 6 height 5
click at [66, 41] on span "Детали" at bounding box center [51, 41] width 29 height 8
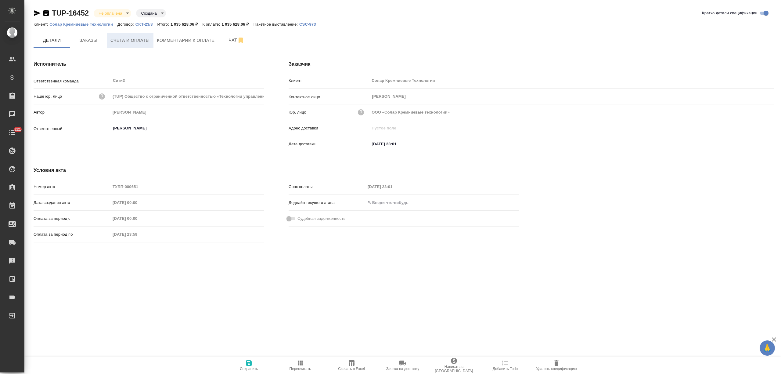
click at [118, 43] on span "Счета и оплаты" at bounding box center [129, 41] width 39 height 8
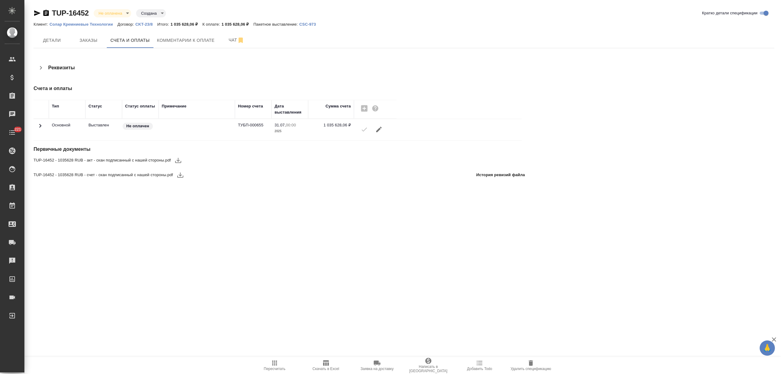
click at [177, 163] on icon "button" at bounding box center [178, 160] width 6 height 5
click at [179, 176] on icon "button" at bounding box center [180, 174] width 6 height 5
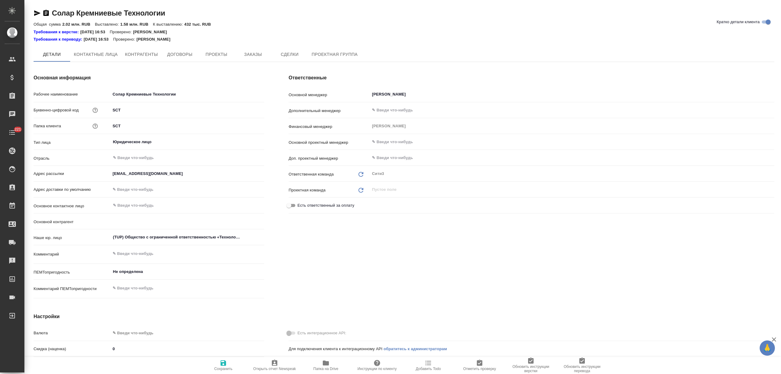
type textarea "x"
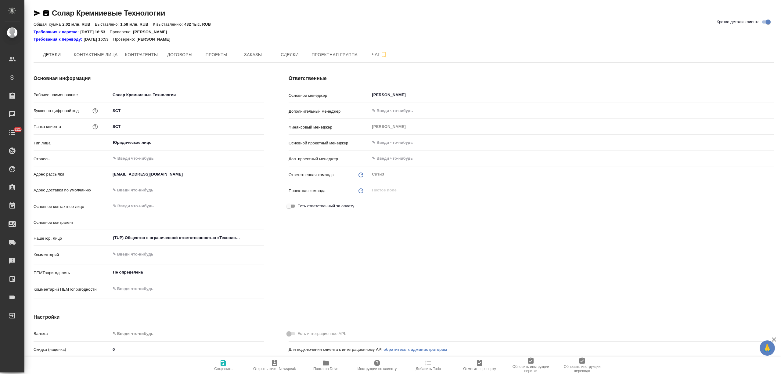
type textarea "x"
click at [116, 55] on span "Контактные лица" at bounding box center [96, 55] width 44 height 8
select select "RU"
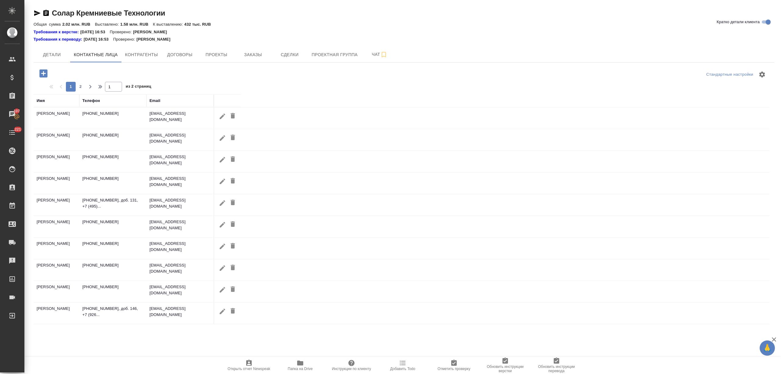
click at [221, 116] on icon "button" at bounding box center [222, 116] width 7 height 7
type input "Евгений"
type input "Акимов"
type input "Пользователь"
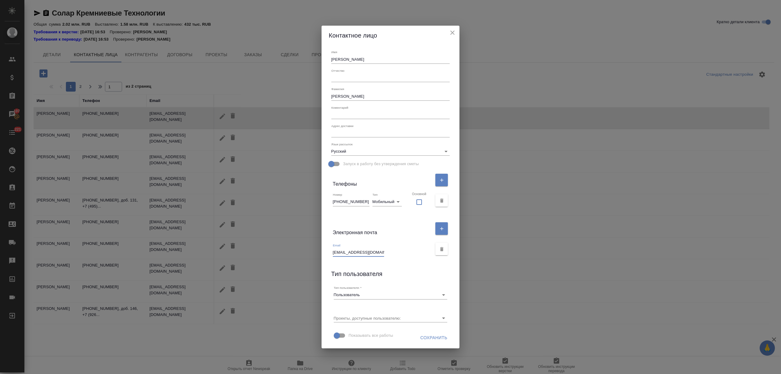
drag, startPoint x: 374, startPoint y: 252, endPoint x: 338, endPoint y: 252, distance: 36.0
click at [338, 252] on div "Email aes@sst-rus.com" at bounding box center [390, 248] width 123 height 20
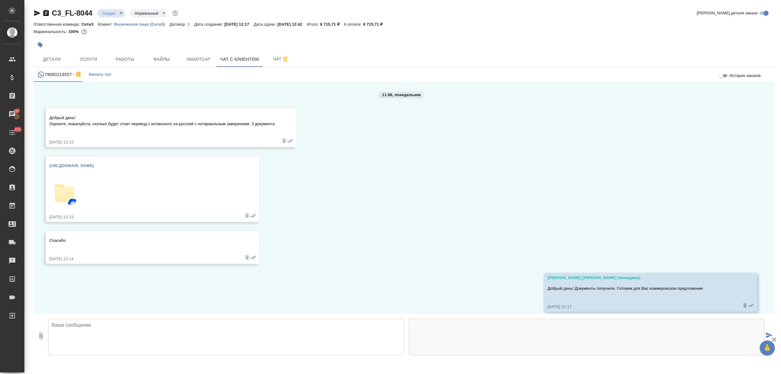
scroll to position [198, 0]
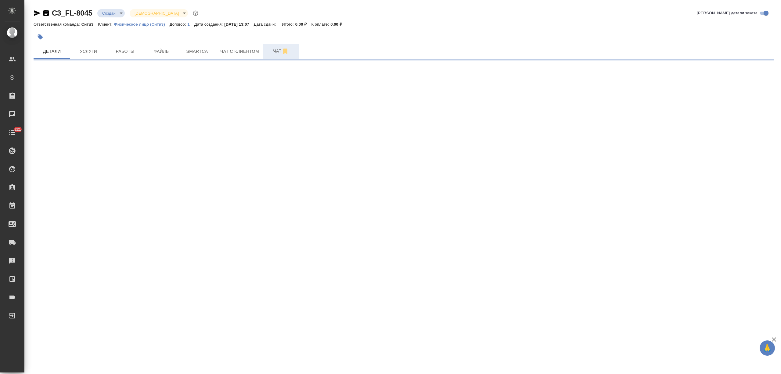
click at [264, 51] on button "Чат" at bounding box center [281, 51] width 37 height 15
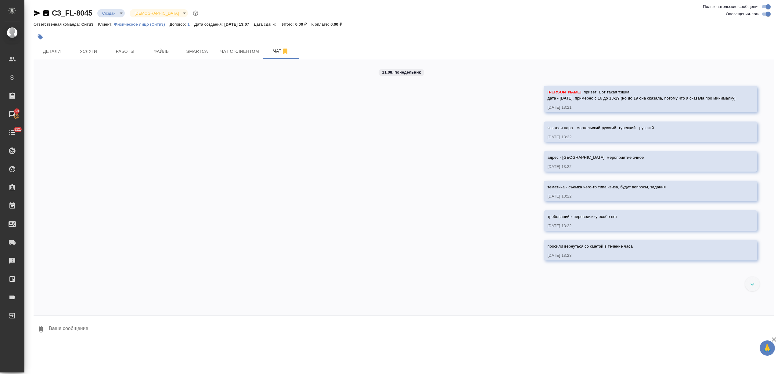
click at [37, 11] on icon "button" at bounding box center [37, 12] width 7 height 7
